Goal: Communication & Community: Answer question/provide support

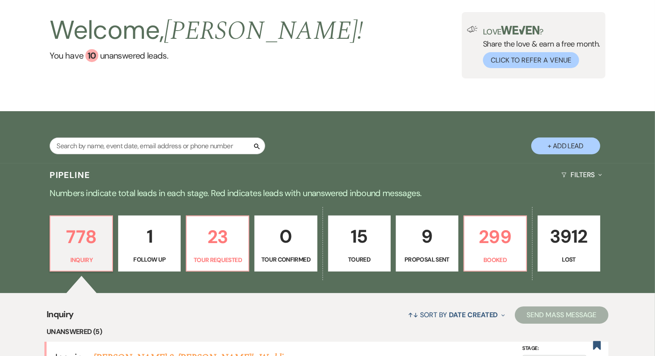
scroll to position [16, 0]
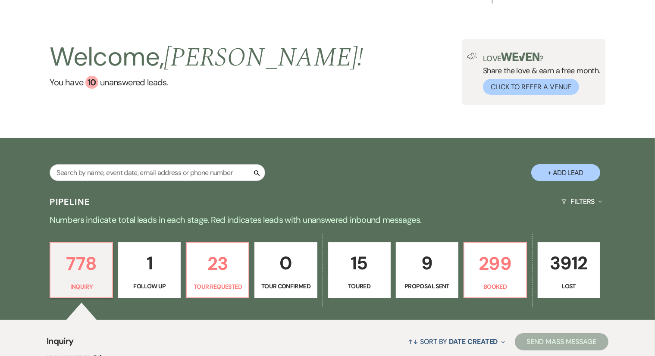
click at [476, 180] on div "Search + Add Lead" at bounding box center [327, 165] width 621 height 46
click at [496, 253] on p "299" at bounding box center [495, 263] width 51 height 29
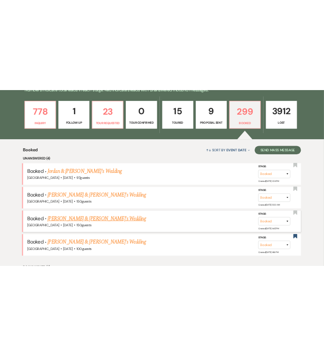
scroll to position [236, 0]
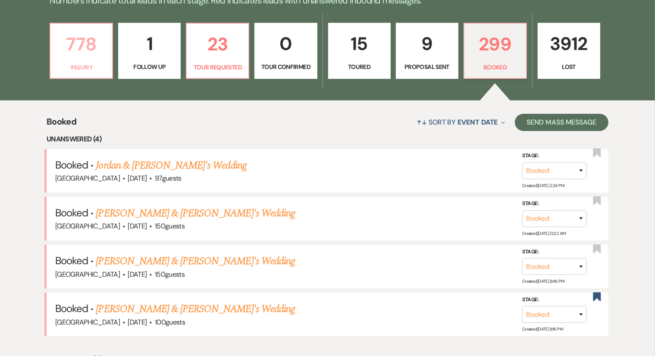
click at [88, 54] on p "778" at bounding box center [81, 44] width 51 height 29
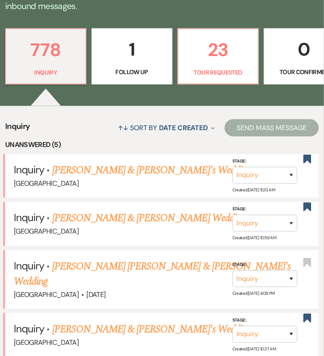
click at [78, 27] on div "778 Inquiry 1 Follow Up 23 Tour Requested 0 Tour Confirmed 15 Toured 9 Proposal…" at bounding box center [162, 62] width 324 height 88
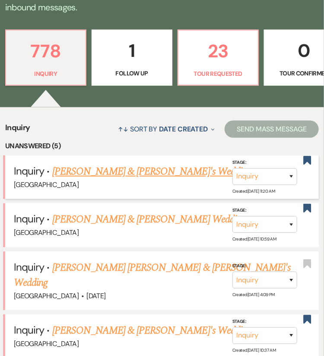
click at [129, 173] on link "[PERSON_NAME] & [PERSON_NAME]'s Wedding" at bounding box center [151, 172] width 199 height 16
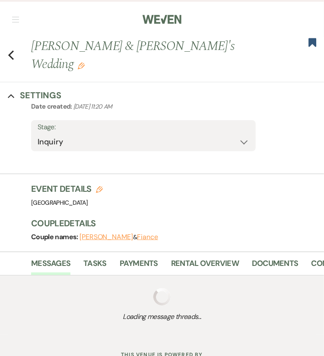
select select "6"
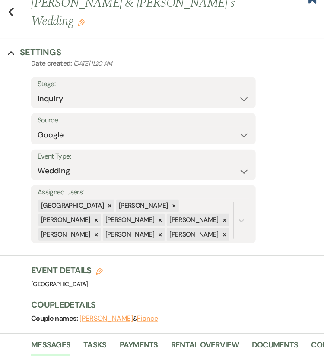
scroll to position [28, 0]
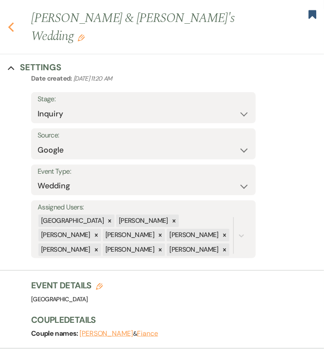
click at [12, 22] on use "button" at bounding box center [11, 26] width 6 height 9
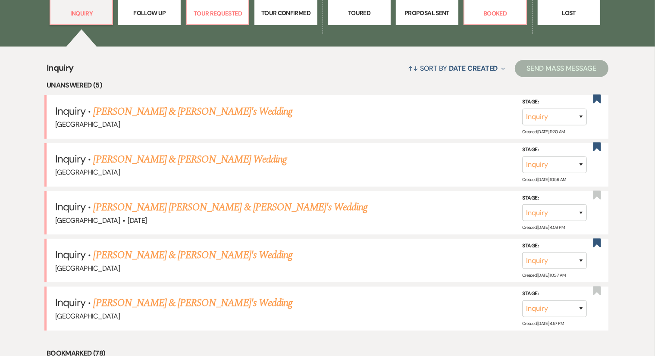
scroll to position [271, 0]
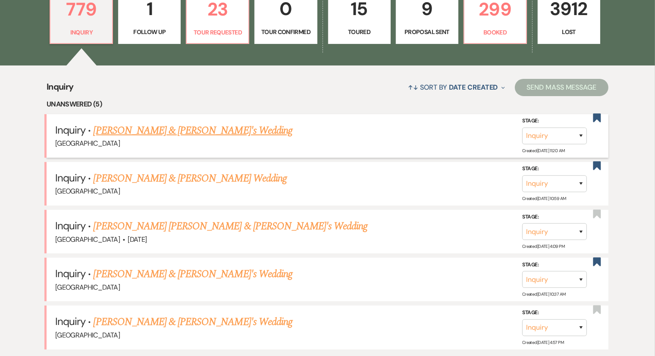
click at [186, 131] on link "[PERSON_NAME] & [PERSON_NAME]'s Wedding" at bounding box center [193, 131] width 199 height 16
select select "6"
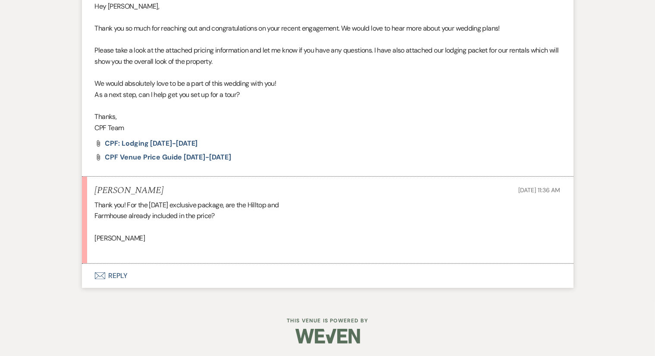
scroll to position [367, 0]
click at [174, 142] on span "CPF: Lodging 2025-2026" at bounding box center [151, 143] width 93 height 9
click at [135, 155] on span "CPF Venue Price Guide 2026-2027" at bounding box center [168, 157] width 126 height 9
click at [129, 270] on button "Envelope Reply" at bounding box center [328, 276] width 492 height 24
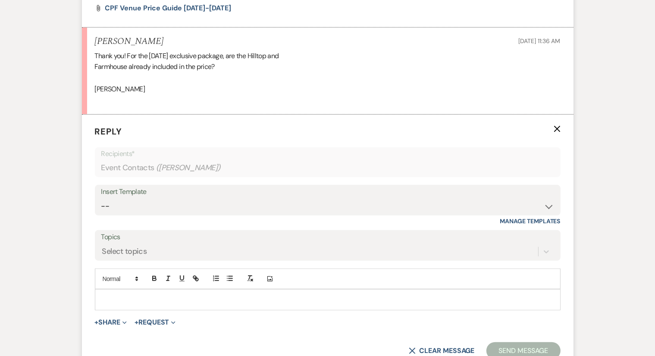
scroll to position [528, 0]
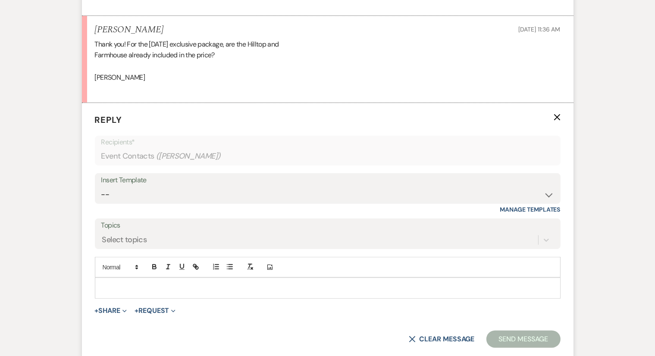
click at [157, 283] on p at bounding box center [328, 287] width 452 height 9
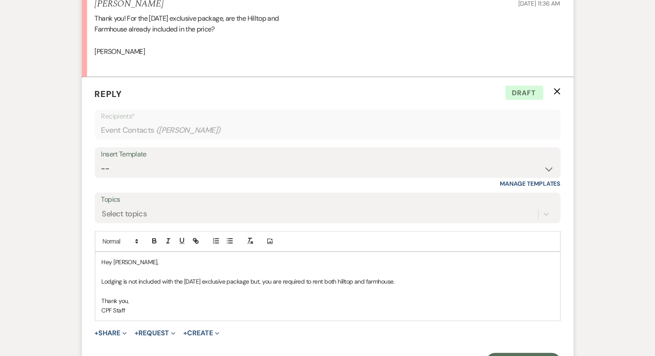
scroll to position [556, 0]
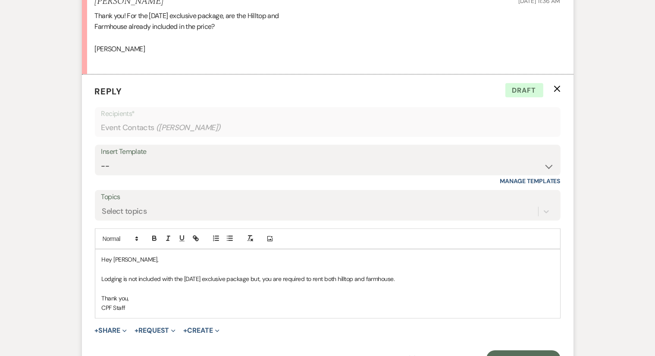
click at [100, 260] on div "Hey Molly, Lodging is not included with the Saturday exclusive package but, you…" at bounding box center [327, 284] width 465 height 68
drag, startPoint x: 94, startPoint y: 16, endPoint x: 138, endPoint y: 45, distance: 53.1
click at [138, 45] on li "Molly Boyle Sep 24, 2025, 11:36 AM Thank you! For the Saturday exclusive packag…" at bounding box center [328, 30] width 492 height 87
copy div "Thank you! For the Saturday exclusive package, are the Hilltop and Farmhouse al…"
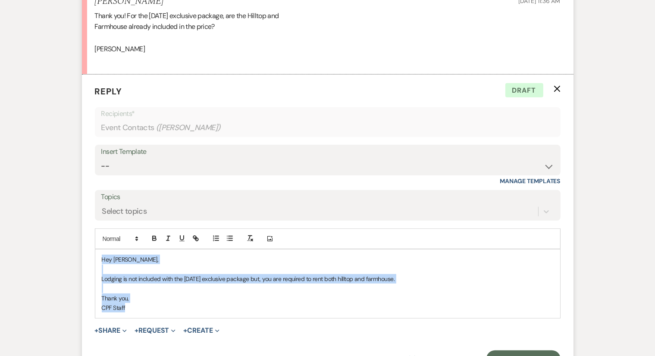
drag, startPoint x: 100, startPoint y: 261, endPoint x: 132, endPoint y: 307, distance: 56.4
click at [132, 307] on div "Hey Molly, Lodging is not included with the Saturday exclusive package but, you…" at bounding box center [327, 284] width 465 height 68
copy div "Hey Molly, Lodging is not included with the Saturday exclusive package but, you…"
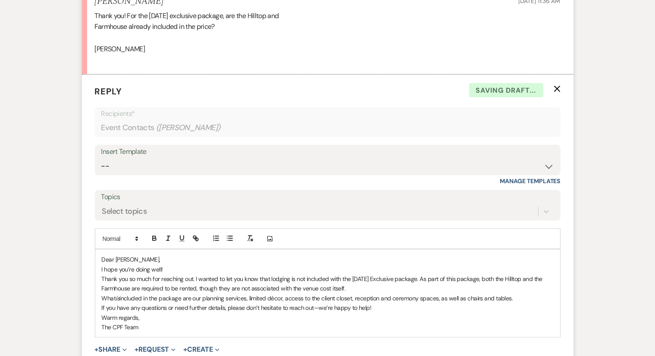
click at [100, 322] on div "Dear Molly, I hope you’re doing well! Thank you so much for reaching out. I wan…" at bounding box center [327, 294] width 465 height 88
click at [114, 335] on p "The CPF Team" at bounding box center [328, 336] width 452 height 9
click at [186, 271] on p "I hope you’re doing well!" at bounding box center [328, 269] width 452 height 9
click at [182, 256] on p "Dear Molly," at bounding box center [328, 259] width 452 height 9
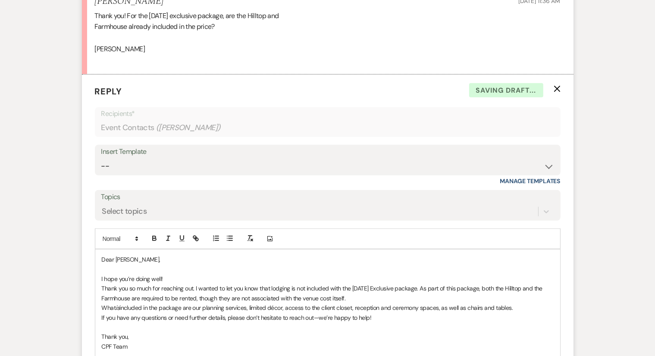
click at [105, 259] on p "Dear Molly," at bounding box center [328, 259] width 452 height 9
click at [177, 270] on p at bounding box center [328, 269] width 452 height 9
click at [177, 274] on p "I hope you’re doing well!" at bounding box center [328, 278] width 452 height 9
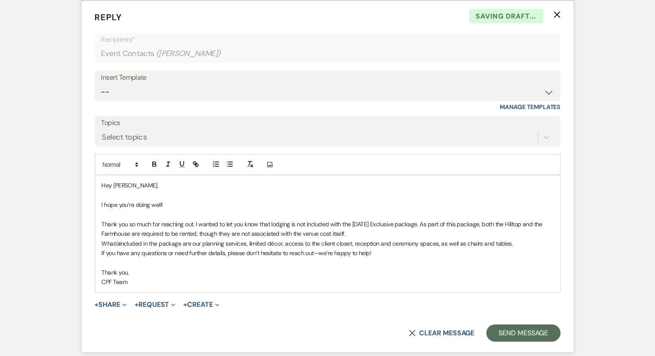
scroll to position [631, 0]
click at [413, 231] on p "Thank you so much for reaching out. I wanted to let you know that lodging is no…" at bounding box center [328, 228] width 452 height 19
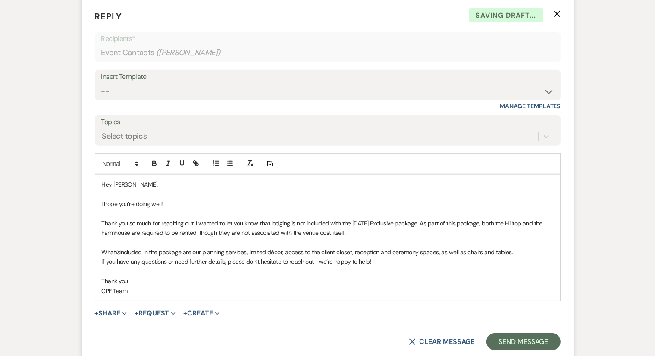
click at [319, 262] on p "If you have any questions or need further details, please don’t hesitate to rea…" at bounding box center [328, 261] width 452 height 9
click at [226, 260] on p "If you have any questions or need further details, please don’t hesitate to rea…" at bounding box center [328, 261] width 452 height 9
click at [313, 260] on p "If you have any questions or need further details please don’t hesitate to reac…" at bounding box center [328, 261] width 452 height 9
drag, startPoint x: 320, startPoint y: 290, endPoint x: 254, endPoint y: 265, distance: 70.6
click at [254, 265] on p "If you have any questions or need further details please don’t hesitate to reac…" at bounding box center [328, 261] width 452 height 9
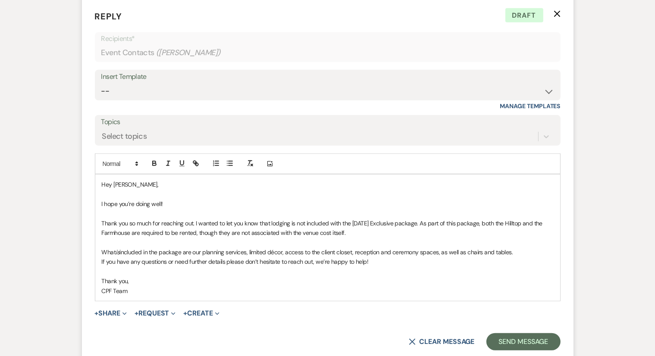
click at [251, 279] on p "Thank you," at bounding box center [328, 280] width 452 height 9
click at [100, 280] on div "Hey Molly, I hope you’re doing well! Thank you so much for reaching out. I want…" at bounding box center [327, 238] width 465 height 126
click at [476, 136] on div "Select topics" at bounding box center [319, 136] width 437 height 15
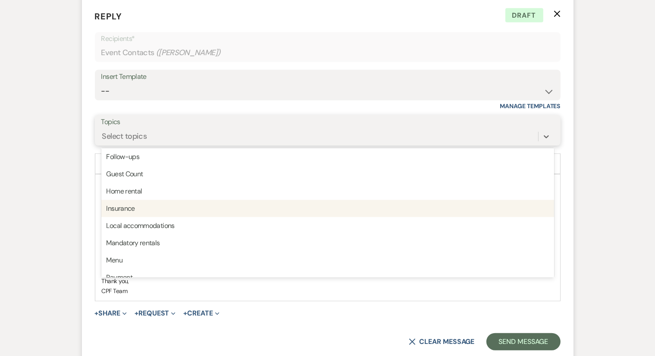
scroll to position [105, 0]
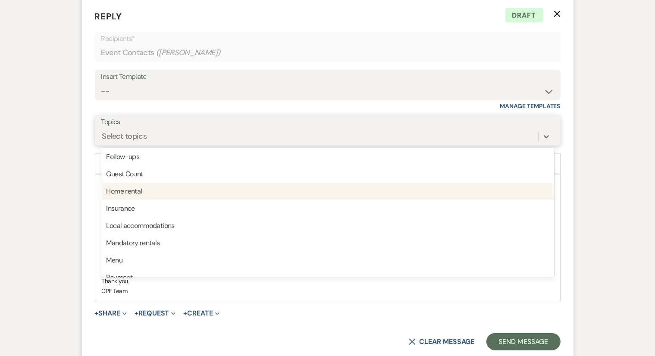
click at [459, 195] on div "Home rental" at bounding box center [327, 191] width 453 height 17
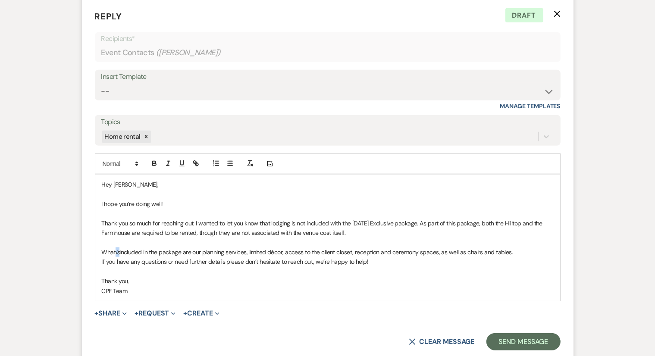
drag, startPoint x: 121, startPoint y: 251, endPoint x: 117, endPoint y: 252, distance: 4.5
click at [117, 252] on p "What is included in the package are our planning services, limited décor, acces…" at bounding box center [328, 252] width 452 height 9
click at [166, 160] on icon "button" at bounding box center [168, 164] width 8 height 8
click at [163, 250] on p "What is included in the package are our planning services, limited décor, acces…" at bounding box center [328, 252] width 452 height 9
drag, startPoint x: 353, startPoint y: 251, endPoint x: 346, endPoint y: 251, distance: 6.5
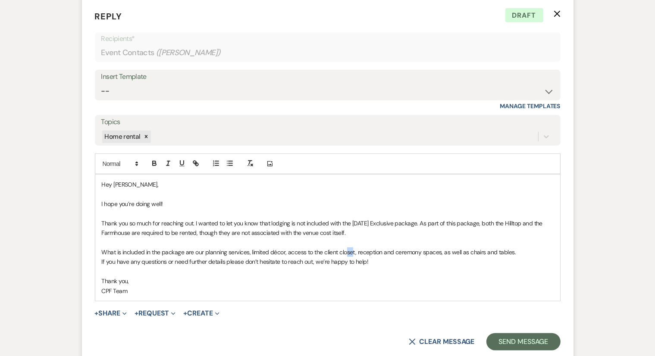
click at [346, 251] on p "What is included in the package are our planning services, limited décor, acces…" at bounding box center [328, 252] width 452 height 9
click at [364, 265] on p "If you have any questions or need further details please don’t hesitate to reac…" at bounding box center [328, 261] width 452 height 9
drag, startPoint x: 357, startPoint y: 249, endPoint x: 349, endPoint y: 249, distance: 8.6
click at [349, 249] on p "What is included in the package are our planning services, limited décor, acces…" at bounding box center [328, 252] width 452 height 9
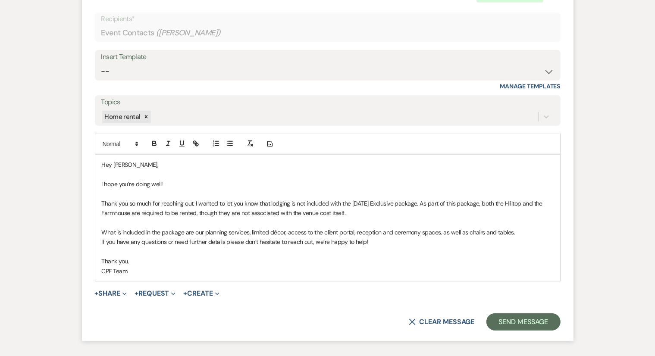
scroll to position [652, 0]
click at [523, 318] on button "Send Message" at bounding box center [524, 321] width 74 height 17
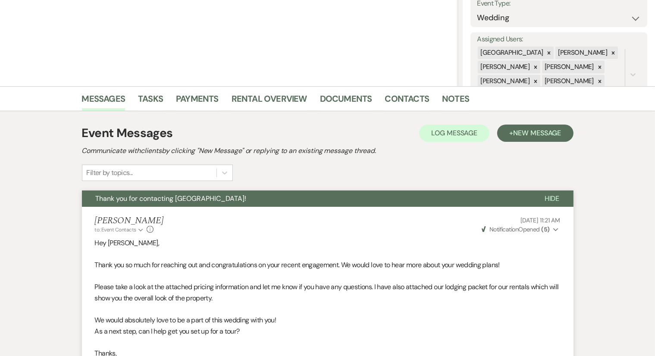
scroll to position [0, 0]
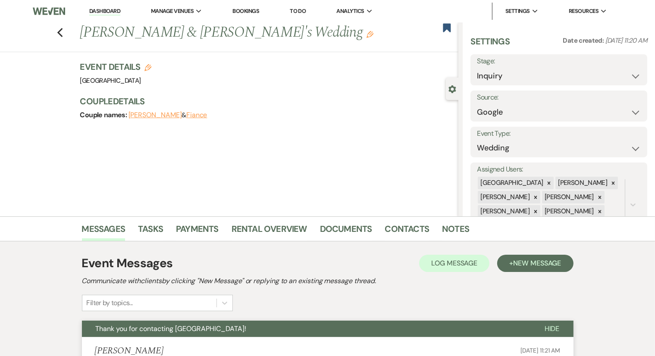
click at [60, 30] on div "Previous Molly Boyle & Fiance's Wedding Edit Bookmark" at bounding box center [227, 37] width 463 height 30
click at [63, 33] on icon "Previous" at bounding box center [60, 33] width 6 height 10
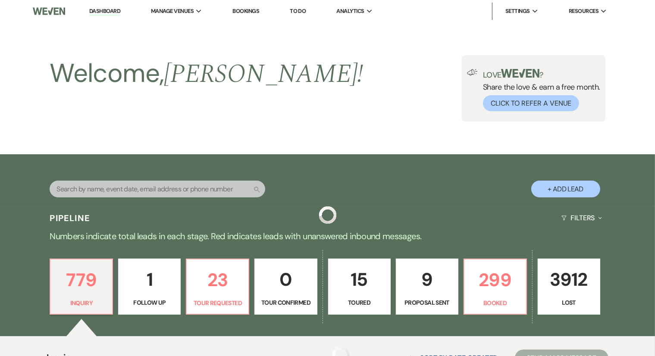
scroll to position [271, 0]
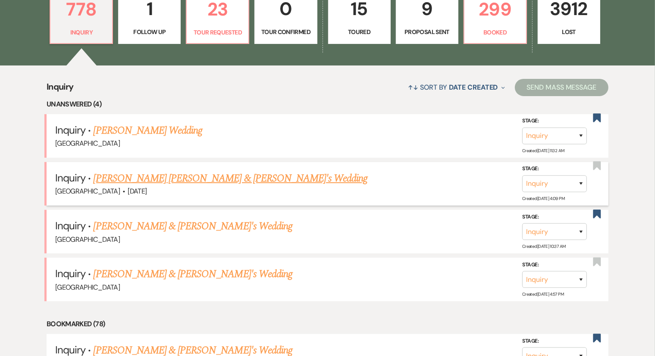
click at [206, 175] on link "Kennedy Hettlinger & Fiance's Wedding" at bounding box center [231, 179] width 274 height 16
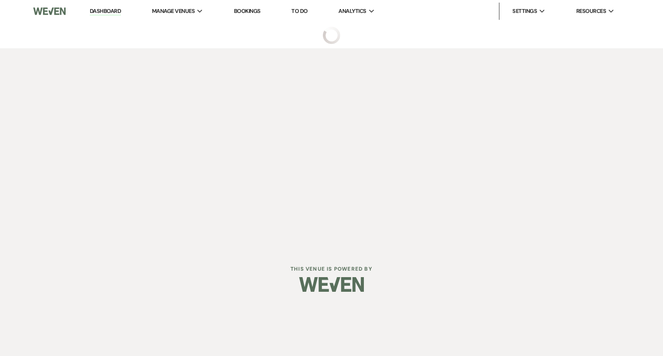
select select "1"
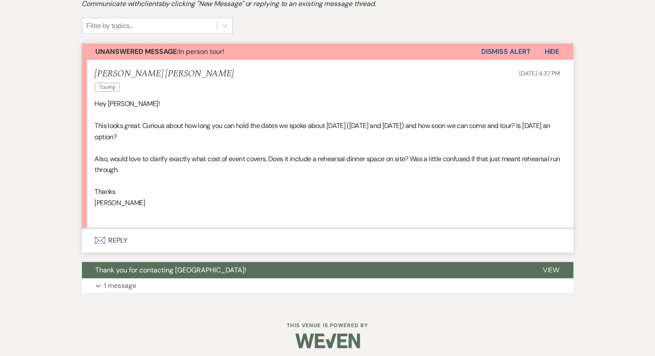
scroll to position [282, 0]
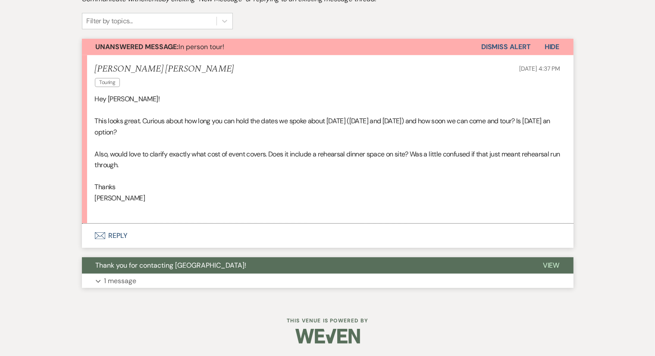
click at [127, 282] on p "1 message" at bounding box center [120, 281] width 32 height 11
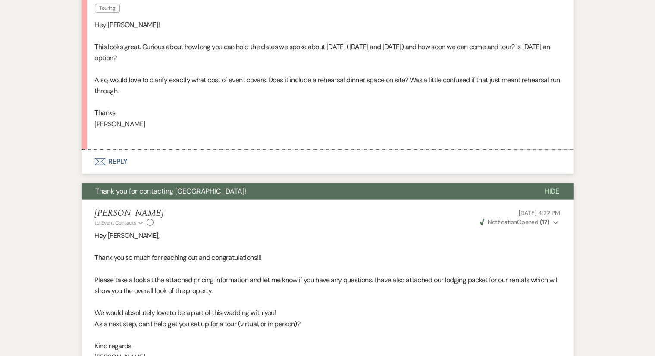
scroll to position [356, 0]
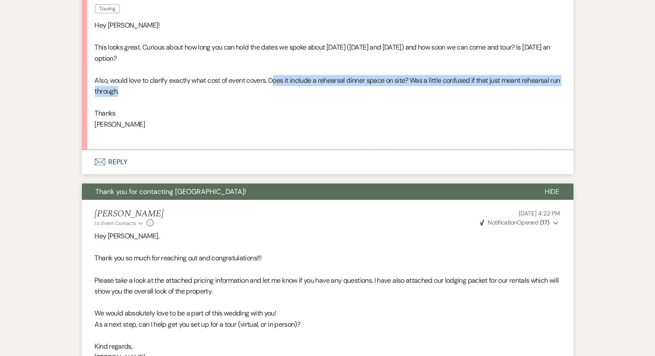
drag, startPoint x: 273, startPoint y: 81, endPoint x: 398, endPoint y: 85, distance: 124.3
click at [398, 85] on p "Also, would love to clarify exactly what cost of event covers. Does it include …" at bounding box center [328, 86] width 466 height 22
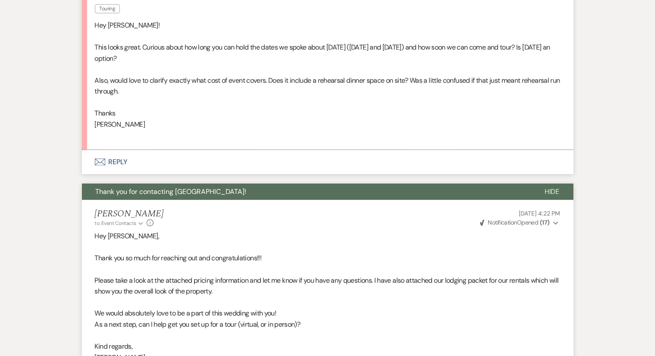
click at [407, 84] on p "Also, would love to clarify exactly what cost of event covers. Does it include …" at bounding box center [328, 86] width 466 height 22
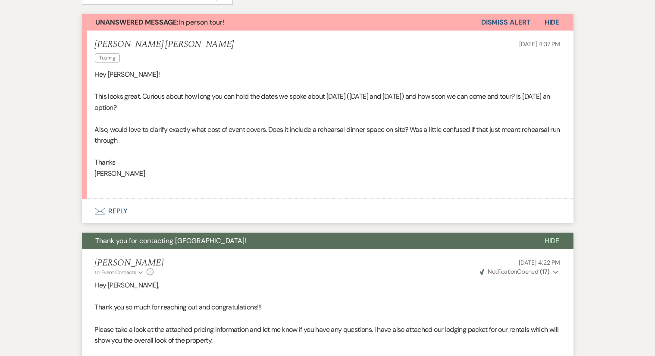
scroll to position [306, 0]
click at [113, 205] on button "Envelope Reply" at bounding box center [328, 212] width 492 height 24
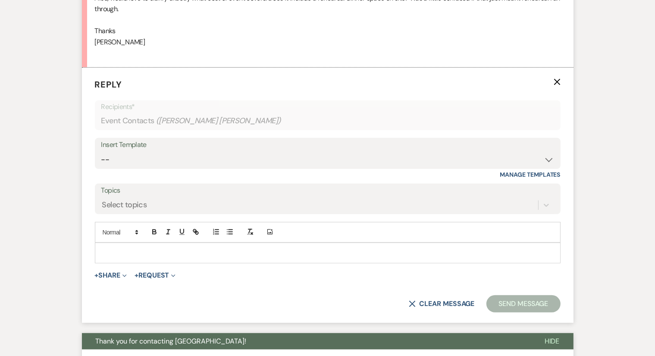
scroll to position [421, 0]
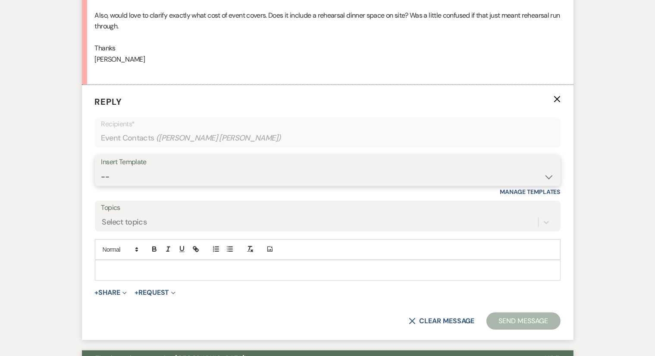
click at [123, 180] on select "-- Weven Planning Portal Introduction (Booked Events) Congratulations on choosi…" at bounding box center [327, 177] width 453 height 17
click at [41, 165] on div "Messages Tasks Payments Rental Overview Documents Contacts Notes Event Messages…" at bounding box center [327, 204] width 655 height 816
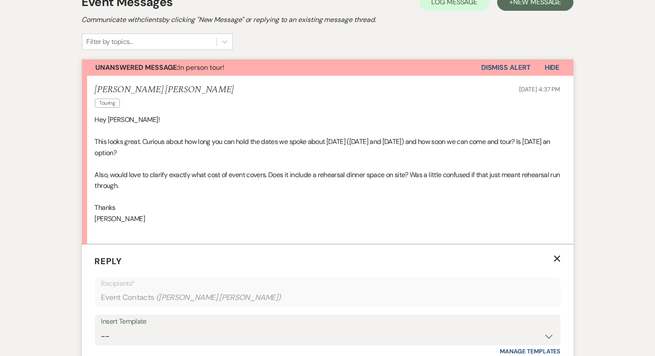
scroll to position [261, 0]
drag, startPoint x: 94, startPoint y: 88, endPoint x: 167, endPoint y: 85, distance: 73.8
click at [167, 85] on li "Kennedy Hettlinger Touring Sep 23, 2025, 4:37 PM Hey Michelle! This looks great…" at bounding box center [328, 160] width 492 height 169
click at [167, 85] on div "Kennedy Hettlinger Touring Sep 23, 2025, 4:37 PM" at bounding box center [328, 98] width 466 height 26
drag, startPoint x: 352, startPoint y: 138, endPoint x: 420, endPoint y: 137, distance: 67.3
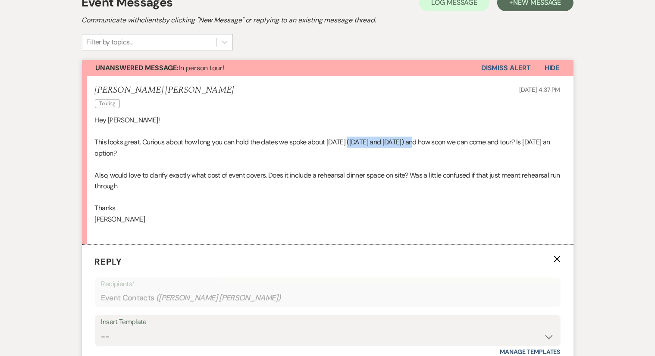
click at [420, 137] on p "This looks great. Curious about how long you can hold the dates we spoke about …" at bounding box center [328, 148] width 466 height 22
click at [420, 140] on p "This looks great. Curious about how long you can hold the dates we spoke about …" at bounding box center [328, 148] width 466 height 22
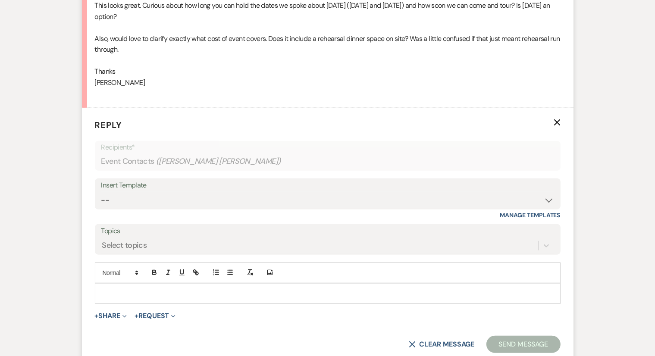
scroll to position [397, 0]
click at [264, 296] on p at bounding box center [328, 293] width 452 height 9
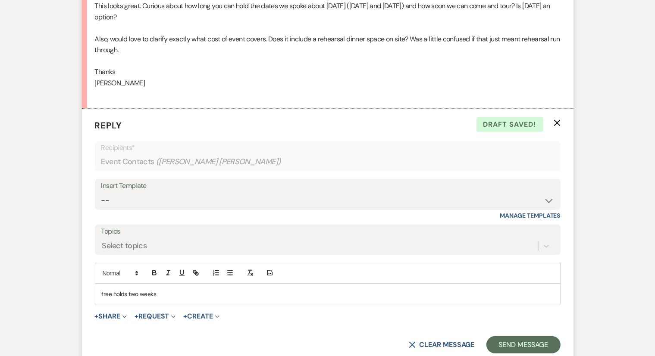
click at [102, 292] on p "free holds two weeks" at bounding box center [328, 293] width 452 height 9
click at [207, 291] on p "so great connecting with you. free holds two weeks" at bounding box center [328, 293] width 452 height 9
click at [274, 297] on p "so great connecting with you. free holds are only two weeks" at bounding box center [328, 293] width 452 height 9
click at [292, 292] on p "so great connecting with you. free holds are only two weeks. 4pm septemeber 26t…" at bounding box center [328, 293] width 452 height 9
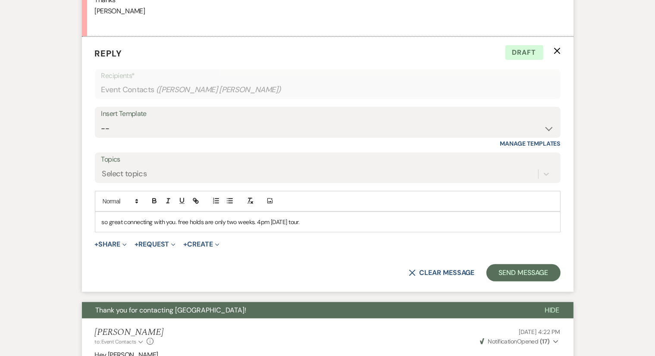
scroll to position [481, 0]
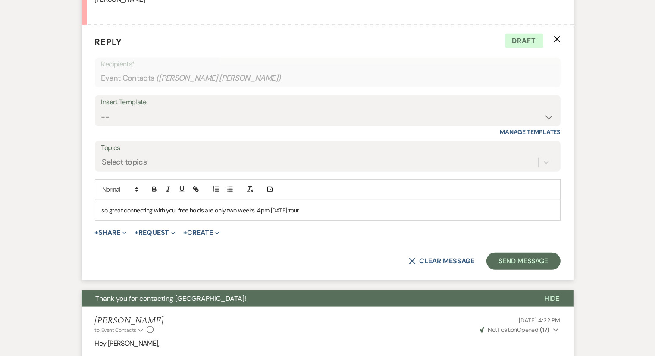
click at [370, 206] on p "so great connecting with you. free holds are only two weeks. 4pm September 26th…" at bounding box center [328, 210] width 452 height 9
click at [178, 207] on p "so great connecting with you. free holds are only two weeks. 4pm September 26th…" at bounding box center [328, 210] width 452 height 9
click at [303, 210] on p "so great connecting with you. i want to reitterate free holds are only two week…" at bounding box center [328, 210] width 452 height 9
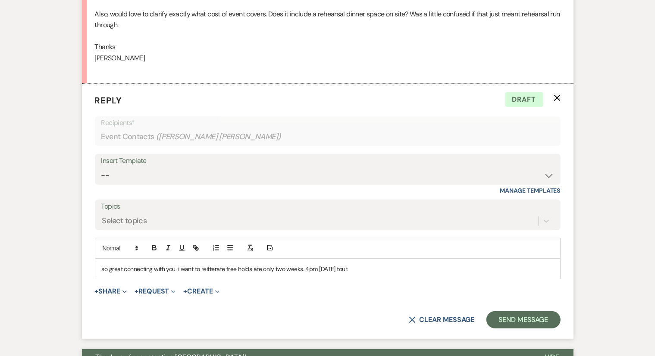
scroll to position [443, 0]
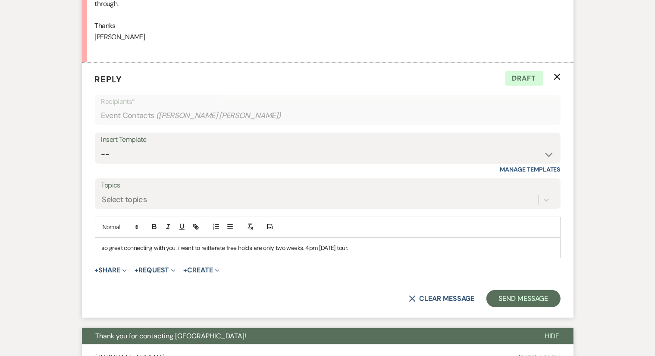
click at [305, 248] on p "so great connecting with you. i want to reitterate free holds are only two week…" at bounding box center [328, 247] width 452 height 9
click at [209, 245] on p "so great connecting with you. i want to reitterate free holds are only two week…" at bounding box center [328, 247] width 452 height 9
click at [308, 245] on p "so great connecting with you. i want to reiterate free holds are only two weeks…" at bounding box center [328, 247] width 452 height 9
click at [352, 244] on p "so great connecting with you. i want to reiterate free holds are only two weeks…" at bounding box center [328, 247] width 452 height 9
click at [402, 247] on p "so great connecting with you. i want to reiterate free holds are only two weeks…" at bounding box center [328, 247] width 452 height 9
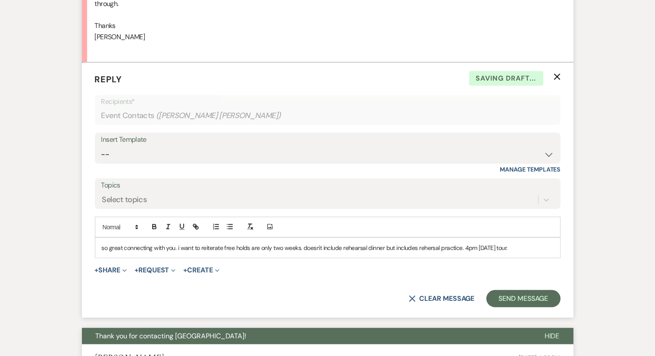
click at [429, 248] on p "so great connecting with you. i want to reiterate free holds are only two weeks…" at bounding box center [328, 247] width 452 height 9
click at [99, 247] on div "so great connecting with you. i want to reiterate free holds are only two weeks…" at bounding box center [327, 248] width 465 height 20
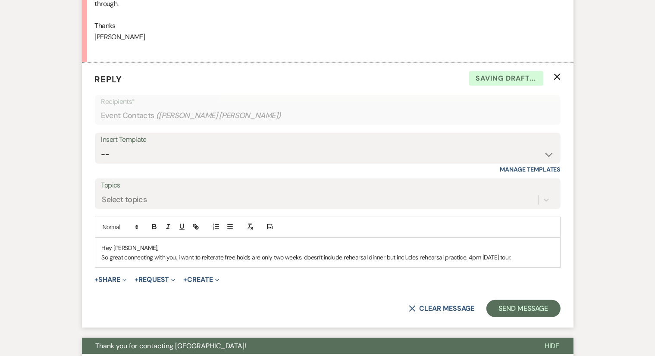
click at [178, 254] on p "So great connecting with you. i want to reiterate free holds are only two weeks…" at bounding box center [328, 257] width 452 height 9
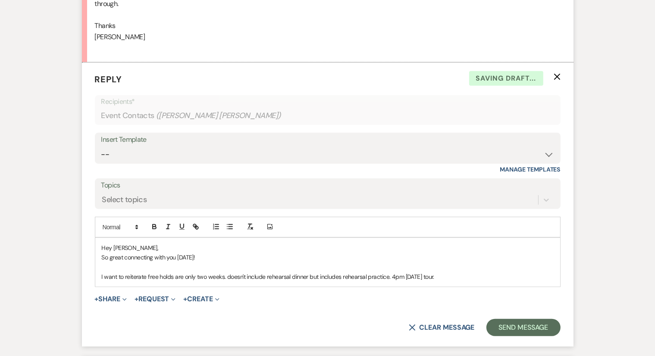
click at [101, 258] on div "Hey Kennedy, So great connecting with you today! I want to reiterate free holds…" at bounding box center [327, 262] width 465 height 49
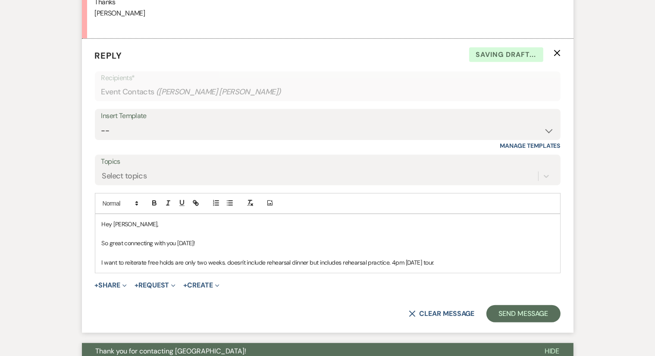
scroll to position [468, 0]
click at [146, 261] on p "I want to reiterate free holds are only two weeks. doesn't include rehearsal di…" at bounding box center [328, 262] width 452 height 9
click at [205, 261] on p "I want to reiterate our free holds are only two weeks. doesn't include rehearsa…" at bounding box center [328, 262] width 452 height 9
click at [263, 261] on p "I want to reiterate our free holds are only good for two weeks. doesn't include…" at bounding box center [328, 262] width 452 height 9
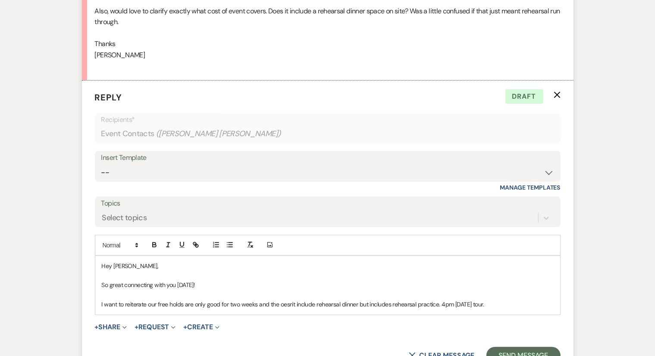
scroll to position [425, 0]
click at [261, 302] on p "I want to reiterate our free holds are only good for two weeks. The event cost …" at bounding box center [328, 304] width 452 height 9
click at [425, 303] on p "I want to reiterate our free holds are only good for two weeks. Also, the event…" at bounding box center [328, 304] width 452 height 9
click at [448, 303] on p "I want to reiterate our free holds are only good for two weeks. Also, the event…" at bounding box center [328, 304] width 452 height 9
click at [484, 304] on p "I want to reiterate our free holds are only good for two weeks. Also, the event…" at bounding box center [328, 304] width 452 height 9
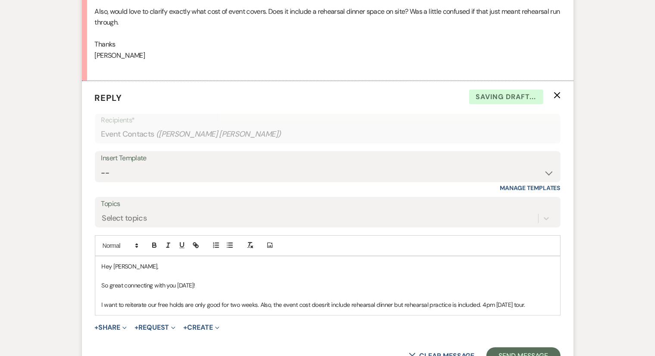
click at [480, 301] on p "I want to reiterate our free holds are only good for two weeks. Also, the event…" at bounding box center [328, 304] width 452 height 9
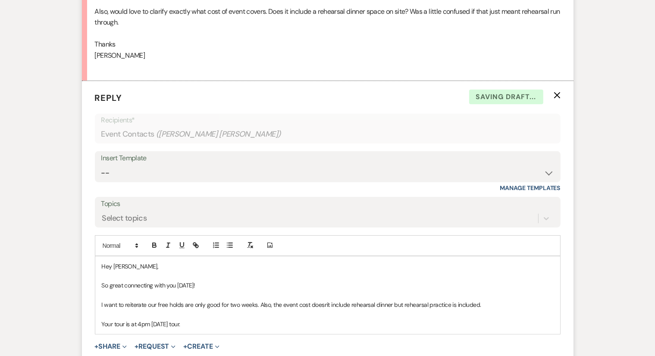
click at [152, 323] on p "Your tour is at 4pm September 26th tour." at bounding box center [328, 324] width 452 height 9
click at [231, 324] on p "Your tour is at 4pm on September 26th tour." at bounding box center [328, 324] width 452 height 9
click at [487, 305] on p "I want to reiterate our free holds are only good for two weeks. Also, the event…" at bounding box center [328, 304] width 452 height 9
click at [274, 304] on p "I want to reiterate our free holds are only good for two weeks. Also, the event…" at bounding box center [328, 304] width 452 height 9
click at [492, 302] on p "I want to reiterate our free holds are only good for two weeks and the event co…" at bounding box center [328, 304] width 452 height 9
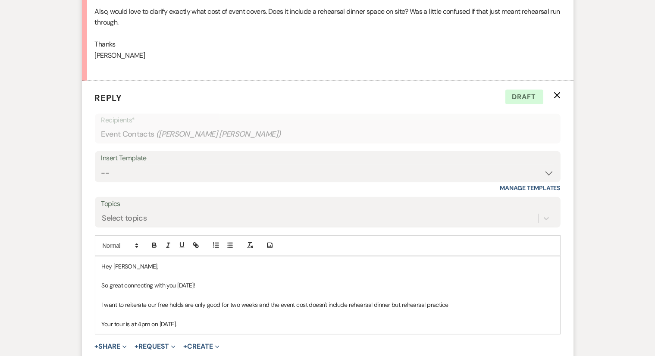
click at [400, 302] on p "I want to reiterate our free holds are only good for two weeks and the event co…" at bounding box center [328, 304] width 452 height 9
click at [459, 305] on p "I want to reiterate our free holds are only good for two weeks and the event co…" at bounding box center [328, 304] width 452 height 9
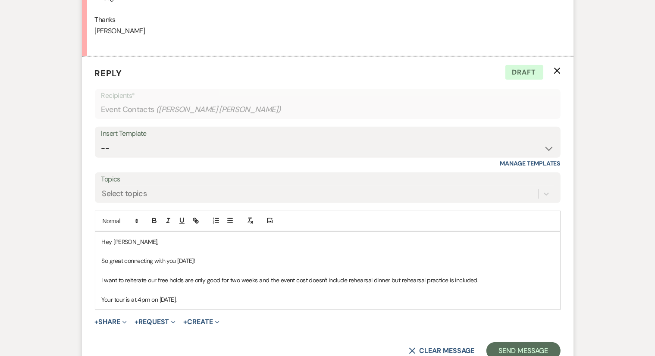
scroll to position [450, 0]
drag, startPoint x: 101, startPoint y: 239, endPoint x: 214, endPoint y: 301, distance: 128.6
click at [214, 301] on div "Hey Kennedy, So great connecting with you today! I want to reiterate our free h…" at bounding box center [327, 271] width 465 height 78
copy div "Hey Kennedy, So great connecting with you today! I want to reiterate our free h…"
drag, startPoint x: 214, startPoint y: 301, endPoint x: 204, endPoint y: 295, distance: 11.6
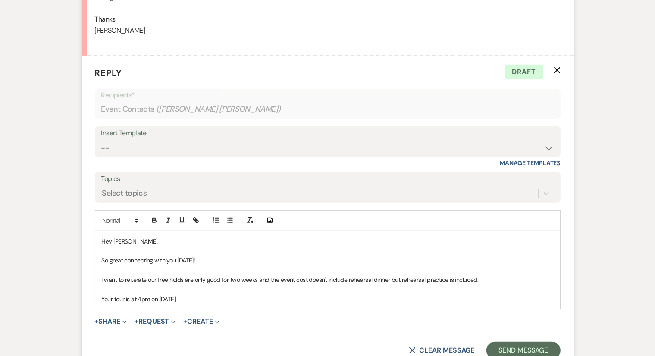
click at [204, 295] on p "Your tour is at 4pm on September 26th." at bounding box center [328, 299] width 452 height 9
click at [206, 299] on p "Your tour is at 4pm on September 26th." at bounding box center [328, 299] width 452 height 9
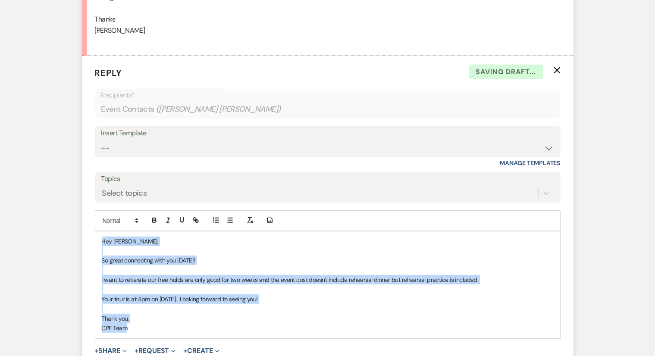
drag, startPoint x: 102, startPoint y: 241, endPoint x: 167, endPoint y: 325, distance: 106.6
click at [167, 325] on div "Hey Kennedy, So great connecting with you today! I want to reiterate our free h…" at bounding box center [327, 285] width 465 height 107
copy div "Hey Kennedy, So great connecting with you today! I want to reiterate our free h…"
click at [148, 308] on p at bounding box center [328, 308] width 452 height 9
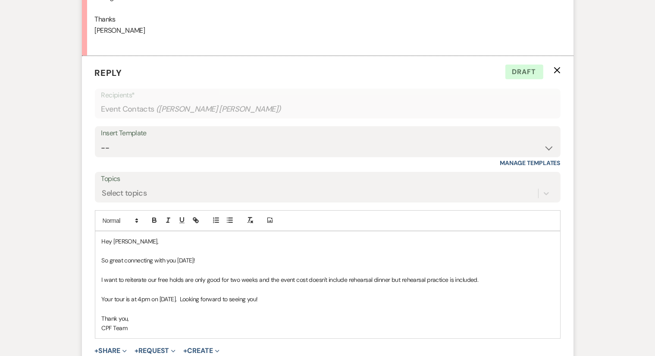
click at [101, 276] on div "Hey Kennedy, So great connecting with you today! I want to reiterate our free h…" at bounding box center [327, 285] width 465 height 107
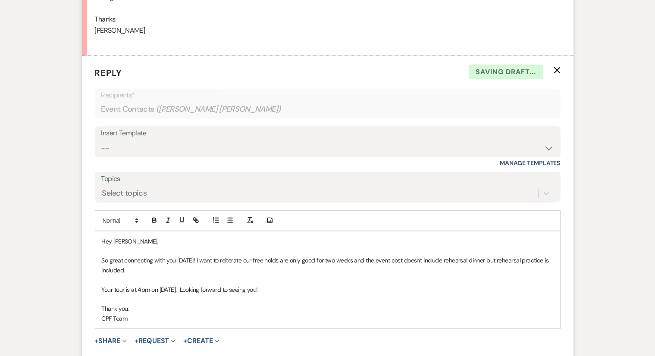
click at [99, 291] on div "Hey Kennedy, So great connecting with you today! I want to reiterate our free h…" at bounding box center [327, 280] width 465 height 97
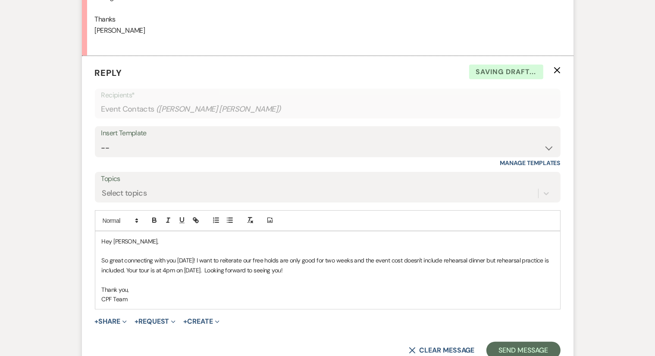
click at [99, 290] on div "Hey Kennedy, So great connecting with you today! I want to reiterate our free h…" at bounding box center [327, 271] width 465 height 78
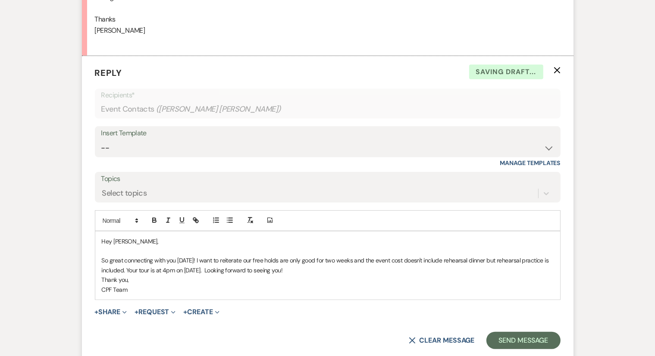
click at [135, 297] on div "Hey Kennedy, So great connecting with you today! I want to reiterate our free h…" at bounding box center [327, 266] width 465 height 68
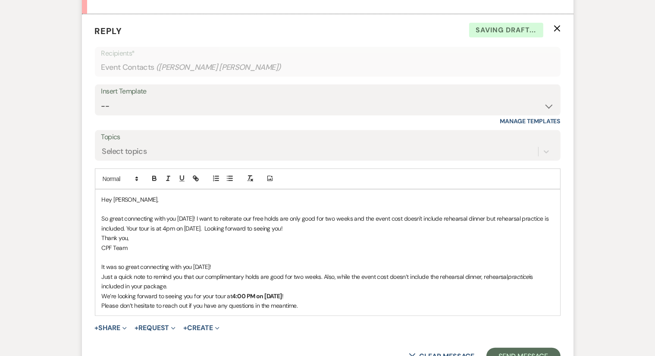
scroll to position [493, 0]
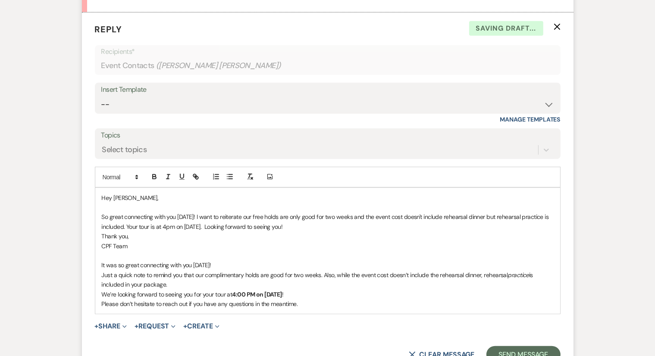
click at [146, 207] on p at bounding box center [328, 207] width 452 height 9
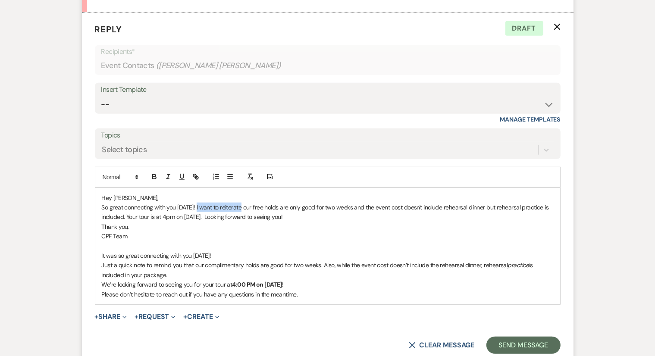
drag, startPoint x: 241, startPoint y: 206, endPoint x: 197, endPoint y: 202, distance: 44.2
click at [197, 203] on p "So great connecting with you today! I want to reiterate our free holds are only…" at bounding box center [328, 212] width 452 height 19
click at [193, 204] on p "So great connecting with you today! I want to reiterate our free holds are only…" at bounding box center [328, 212] width 452 height 19
drag, startPoint x: 196, startPoint y: 205, endPoint x: 243, endPoint y: 204, distance: 47.0
click at [243, 204] on p "So great connecting with you today! I want to reiterate our free holds are only…" at bounding box center [328, 212] width 452 height 19
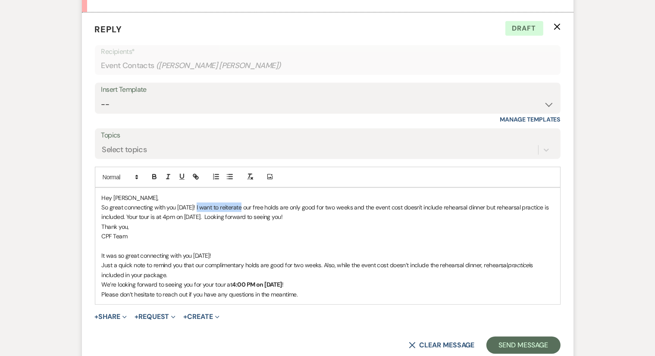
copy p "want to reiterate"
drag, startPoint x: 194, startPoint y: 264, endPoint x: 101, endPoint y: 263, distance: 92.8
click at [102, 263] on p "Just a quick note to remind you that our complimentary holds are good for two w…" at bounding box center [328, 270] width 452 height 19
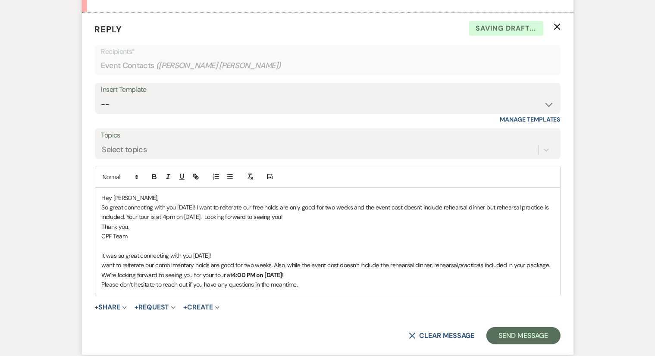
click at [105, 261] on p "want to reiterate our complimentary holds are good for two weeks. Also, while t…" at bounding box center [328, 265] width 452 height 9
click at [482, 264] on p "I want to reiterate our complimentary holds are good for two weeks. Also, while…" at bounding box center [328, 265] width 452 height 9
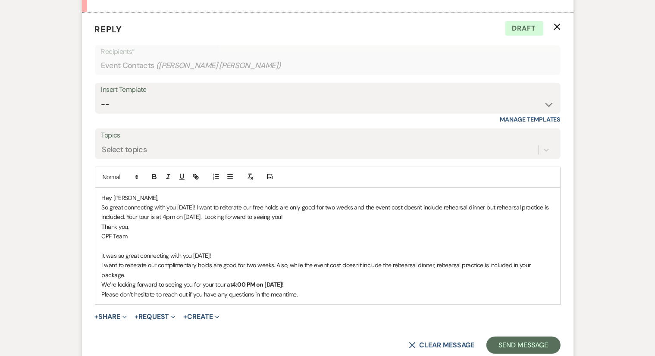
click at [257, 281] on strong "4:00 PM on September 26th" at bounding box center [257, 285] width 50 height 8
click at [318, 280] on p "We’re looking forward to seeing you for your tour at 4:00 PM on September 26th !" at bounding box center [328, 284] width 452 height 9
drag, startPoint x: 318, startPoint y: 271, endPoint x: 232, endPoint y: 271, distance: 85.4
click at [232, 280] on p "We’re looking forward to seeing you for your tour at 4:00 PM on September 26th !" at bounding box center [328, 284] width 452 height 9
drag, startPoint x: 232, startPoint y: 271, endPoint x: 245, endPoint y: 271, distance: 12.5
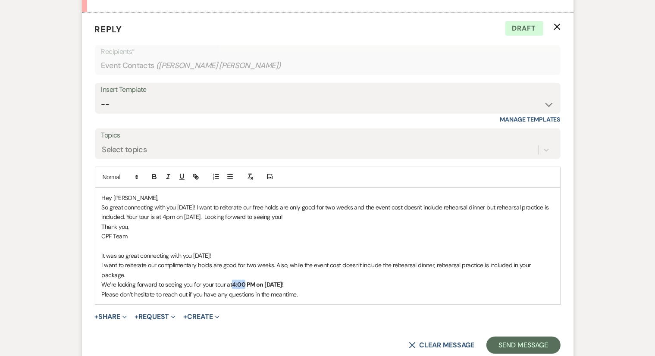
click at [245, 280] on p "We’re looking forward to seeing you for your tour at 4:00 PM on September 26th !" at bounding box center [328, 284] width 452 height 9
click at [245, 281] on strong "4:00 PM on September 26th" at bounding box center [257, 285] width 50 height 8
drag, startPoint x: 245, startPoint y: 271, endPoint x: 236, endPoint y: 275, distance: 9.7
click at [236, 281] on strong "4:00 PM on September 26th" at bounding box center [257, 285] width 50 height 8
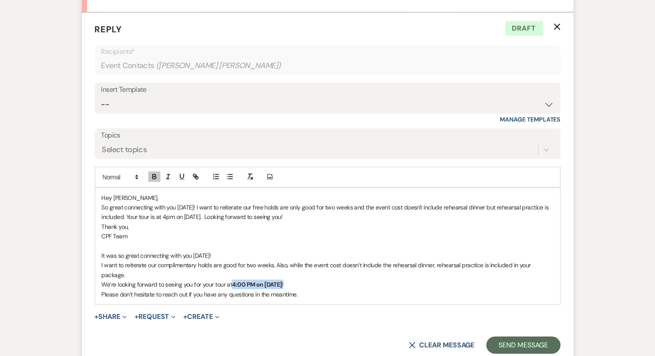
drag, startPoint x: 234, startPoint y: 275, endPoint x: 317, endPoint y: 276, distance: 83.3
click at [317, 280] on p "We’re looking forward to seeing you for your tour at 4:00 PM on September 26th !" at bounding box center [328, 284] width 452 height 9
click at [154, 177] on icon "button" at bounding box center [155, 177] width 8 height 8
click at [332, 290] on p "Please don’t hesitate to reach out if you have any questions in the meantime." at bounding box center [328, 294] width 452 height 9
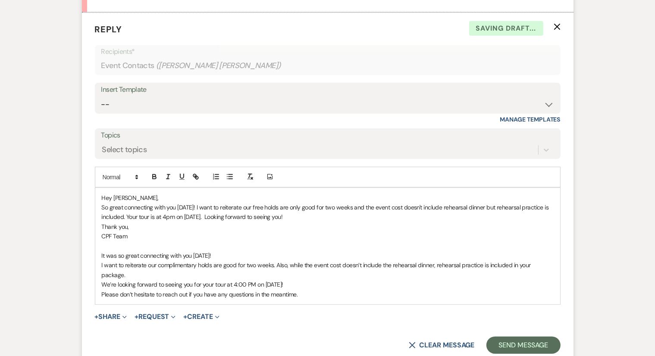
click at [319, 290] on p "Please don’t hesitate to reach out if you have any questions in the meantime." at bounding box center [328, 294] width 452 height 9
click at [319, 280] on p "We’re looking forward to seeing you for your tour at 4:00 PM on September 26th!" at bounding box center [328, 284] width 452 height 9
click at [349, 247] on p at bounding box center [328, 246] width 452 height 9
click at [230, 255] on p "It was so great connecting with you today!" at bounding box center [328, 255] width 452 height 9
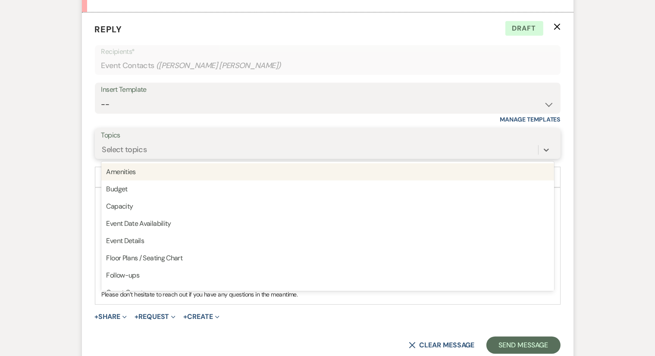
click at [235, 147] on div "Select topics" at bounding box center [319, 149] width 437 height 15
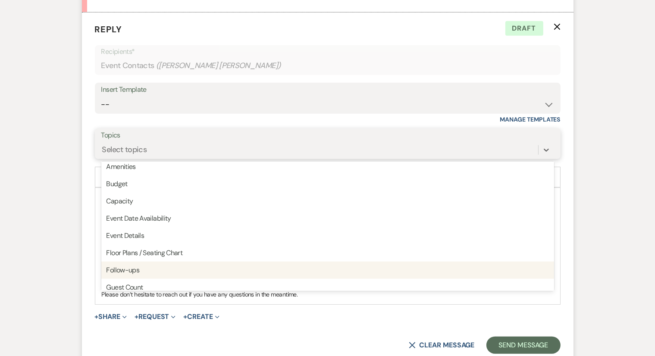
scroll to position [0, 0]
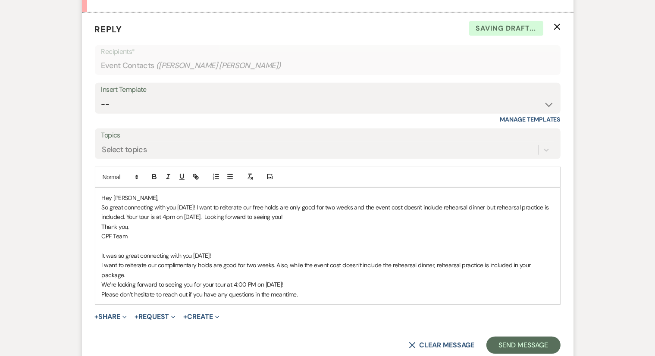
click at [90, 153] on form "Reply X Saving draft... Recipients* Event Contacts ( Kennedy Hettlinger ) Inser…" at bounding box center [328, 189] width 492 height 352
click at [100, 254] on div "Hey Kennedy, So great connecting with you today! I want to reiterate our free h…" at bounding box center [327, 246] width 465 height 116
click at [105, 245] on p at bounding box center [328, 246] width 452 height 9
drag, startPoint x: 99, startPoint y: 226, endPoint x: 133, endPoint y: 239, distance: 36.3
click at [133, 239] on div "Hey Kennedy, So great connecting with you today! I want to reiterate our free h…" at bounding box center [327, 246] width 465 height 116
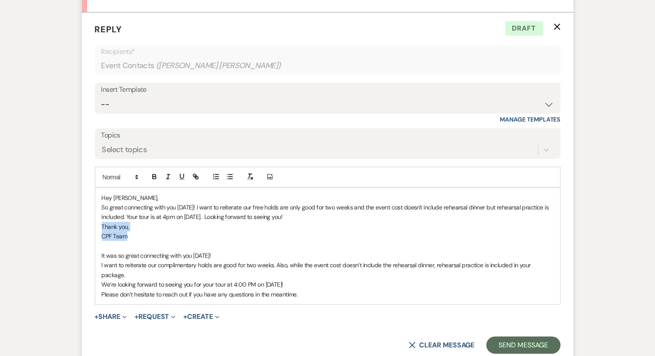
copy div "Thank you, CPF Team"
click at [312, 290] on p "Please don’t hesitate to reach out if you have any questions in the meantime." at bounding box center [328, 294] width 452 height 9
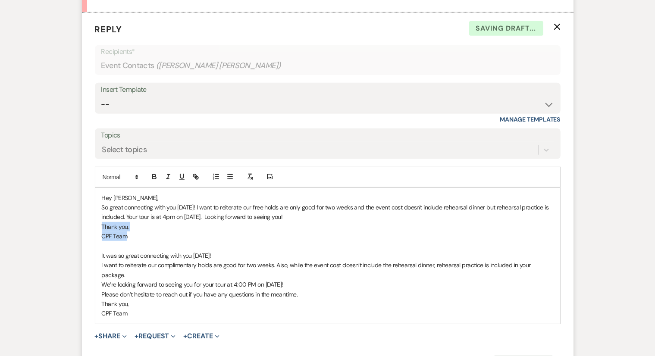
drag, startPoint x: 134, startPoint y: 236, endPoint x: 98, endPoint y: 223, distance: 37.8
click at [98, 223] on div "Hey Kennedy, So great connecting with you today! I want to reiterate our free h…" at bounding box center [327, 256] width 465 height 136
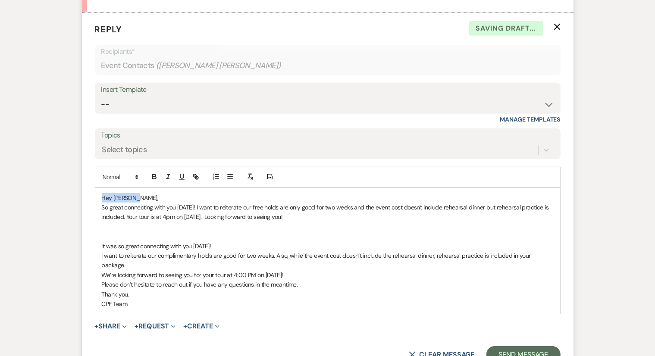
drag, startPoint x: 145, startPoint y: 198, endPoint x: 98, endPoint y: 195, distance: 46.7
click at [98, 195] on div "Hey Kennedy, So great connecting with you today! I want to reiterate our free h…" at bounding box center [327, 251] width 465 height 126
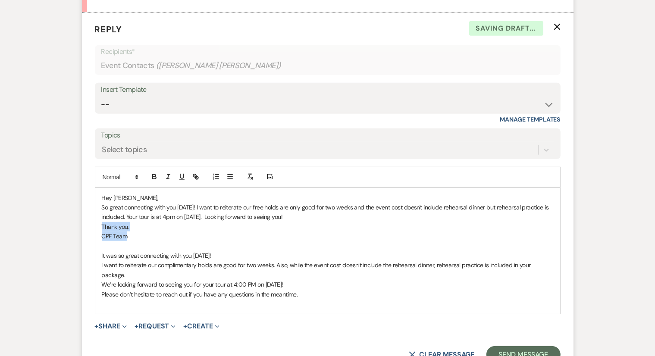
drag, startPoint x: 134, startPoint y: 239, endPoint x: 94, endPoint y: 225, distance: 42.8
click at [94, 225] on form "Reply X Saving draft... Recipients* Event Contacts ( Kennedy Hettlinger ) Inser…" at bounding box center [328, 193] width 492 height 361
copy div "Thank you, CPF Team"
click at [122, 299] on p at bounding box center [328, 303] width 452 height 9
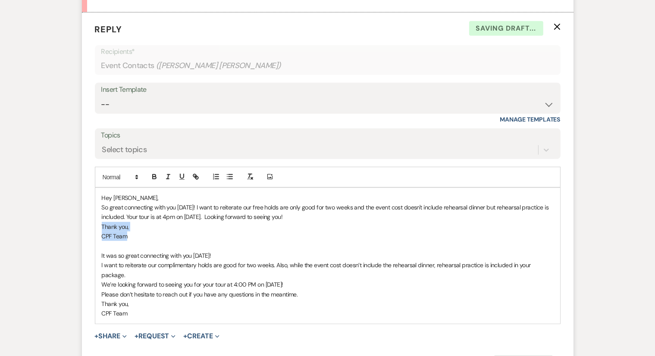
drag, startPoint x: 214, startPoint y: 231, endPoint x: 91, endPoint y: 226, distance: 122.6
click at [91, 226] on form "Reply X Saving draft... Recipients* Event Contacts ( Kennedy Hettlinger ) Inser…" at bounding box center [328, 198] width 492 height 371
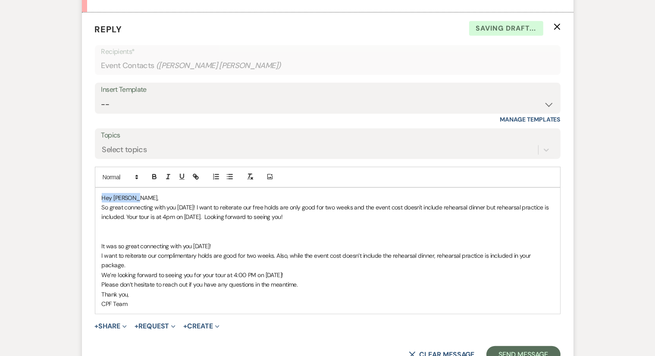
drag, startPoint x: 156, startPoint y: 198, endPoint x: 97, endPoint y: 195, distance: 58.3
click at [97, 195] on div "Hey Kennedy, So great connecting with you today! I want to reiterate our free h…" at bounding box center [327, 251] width 465 height 126
copy p "Hey Kennedy,"
click at [111, 237] on p at bounding box center [328, 236] width 452 height 9
click at [152, 195] on p at bounding box center [328, 197] width 452 height 9
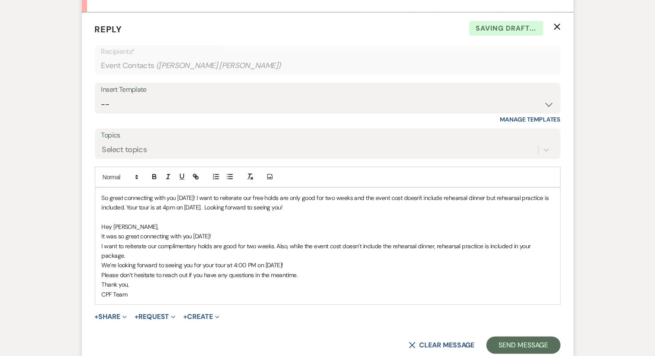
click at [318, 213] on p at bounding box center [328, 216] width 452 height 9
click at [236, 228] on p "Hey Kennedy," at bounding box center [328, 226] width 452 height 9
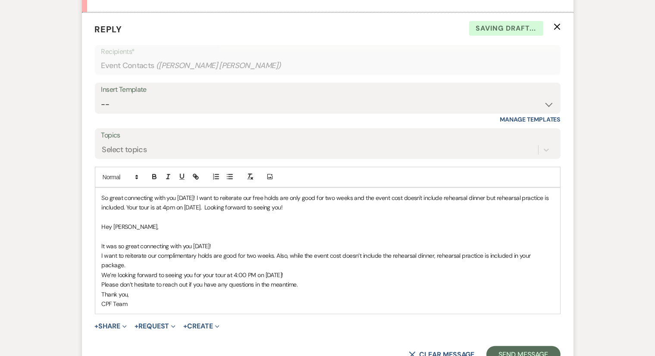
click at [233, 243] on p "It was so great connecting with you today!" at bounding box center [328, 246] width 452 height 9
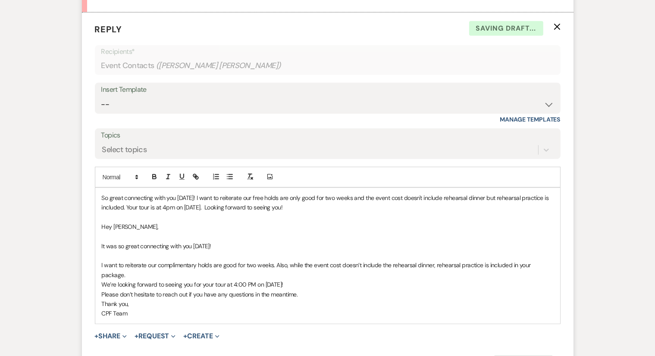
click at [319, 280] on p "We’re looking forward to seeing you for your tour at 4:00 PM on September 26th!" at bounding box center [328, 284] width 452 height 9
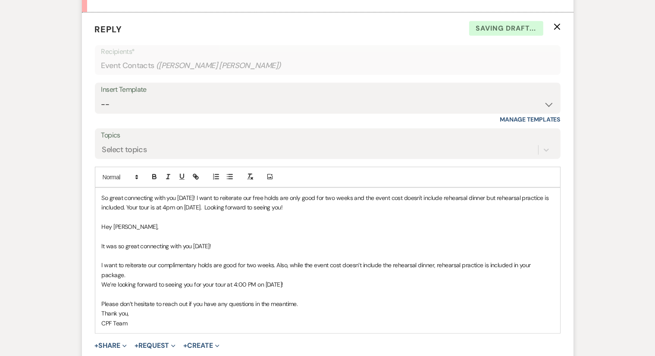
click at [323, 299] on p "Please don’t hesitate to reach out if you have any questions in the meantime." at bounding box center [328, 303] width 452 height 9
click at [331, 220] on p at bounding box center [328, 216] width 452 height 9
click at [98, 227] on div "So great connecting with you today! I want to reiterate our free holds are only…" at bounding box center [327, 265] width 465 height 155
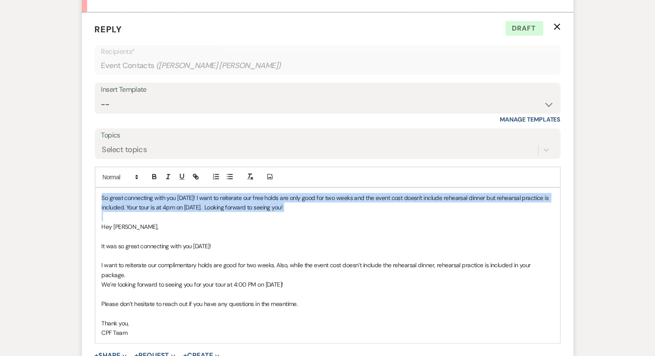
drag, startPoint x: 101, startPoint y: 223, endPoint x: 96, endPoint y: 196, distance: 27.2
click at [96, 196] on div "So great connecting with you today! I want to reiterate our free holds are only…" at bounding box center [327, 265] width 465 height 155
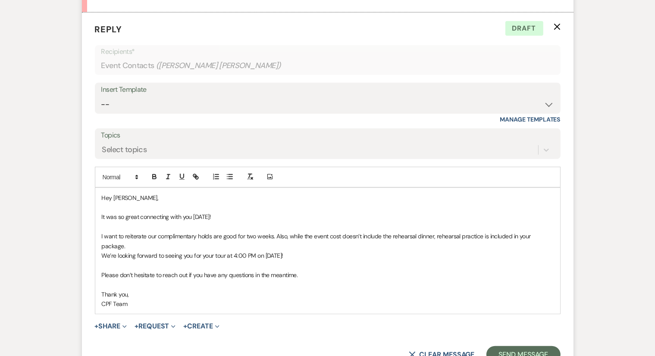
click at [104, 235] on p "I want to reiterate our complimentary holds are good for two weeks. Also, while…" at bounding box center [328, 241] width 452 height 19
click at [129, 237] on p "I just want to reiterate our complimentary holds are good for two weeks. Also, …" at bounding box center [328, 241] width 452 height 19
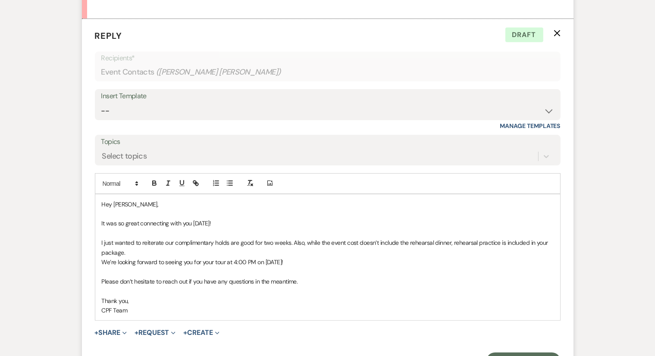
scroll to position [505, 0]
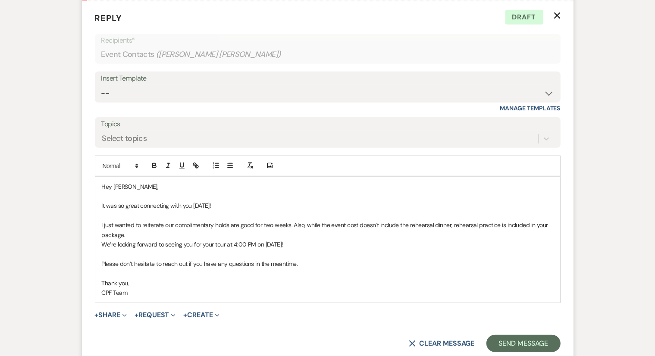
click at [214, 225] on p "I just wanted to reiterate our complimentary holds are good for two weeks. Also…" at bounding box center [328, 229] width 452 height 19
click at [304, 232] on p "I just wanted to reiterate our complimentary holds are good for two weeks. Also…" at bounding box center [328, 229] width 452 height 19
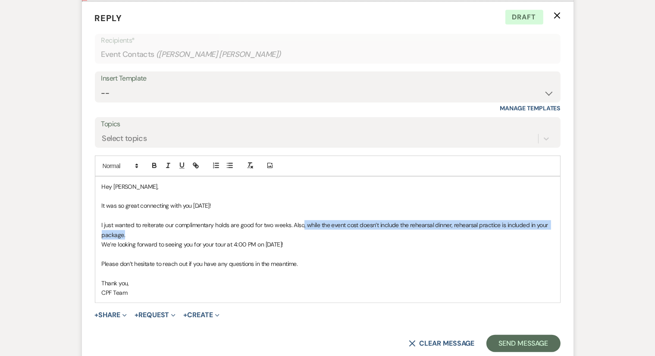
drag, startPoint x: 138, startPoint y: 233, endPoint x: 304, endPoint y: 226, distance: 166.2
click at [304, 226] on p "I just wanted to reiterate our complimentary holds are good for two weeks. Also…" at bounding box center [328, 229] width 452 height 19
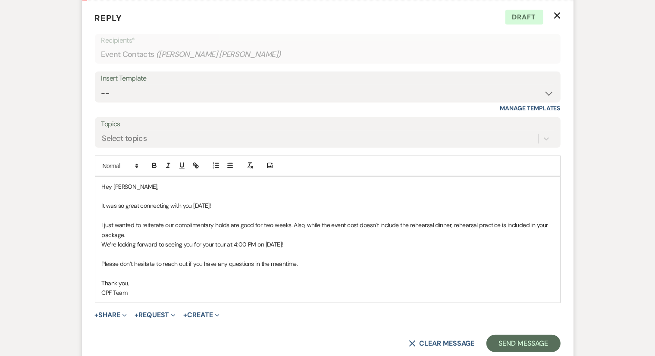
drag, startPoint x: 304, startPoint y: 230, endPoint x: 317, endPoint y: 241, distance: 17.5
drag, startPoint x: 317, startPoint y: 241, endPoint x: 312, endPoint y: 266, distance: 25.5
click at [312, 266] on p "Please don’t hesitate to reach out if you have any questions in the meantime." at bounding box center [328, 263] width 452 height 9
click at [317, 269] on p at bounding box center [328, 273] width 452 height 9
click at [218, 227] on p "I just wanted to reiterate our complimentary holds are good for two weeks. Also…" at bounding box center [328, 229] width 452 height 19
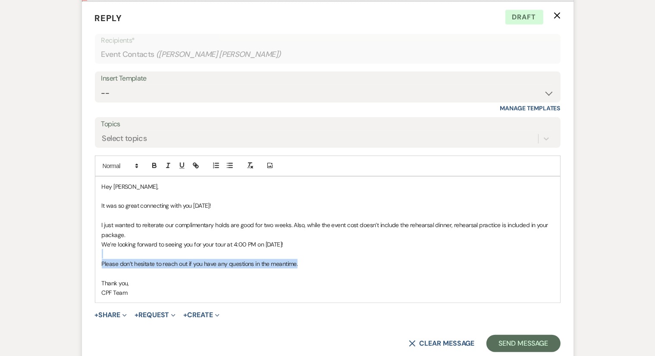
drag, startPoint x: 309, startPoint y: 232, endPoint x: 322, endPoint y: 258, distance: 28.4
click at [322, 258] on div "Hey Kennedy, It was so great connecting with you today! I just wanted to reiter…" at bounding box center [327, 240] width 465 height 126
click at [323, 259] on p "Please don’t hesitate to reach out if you have any questions in the meantime." at bounding box center [328, 263] width 452 height 9
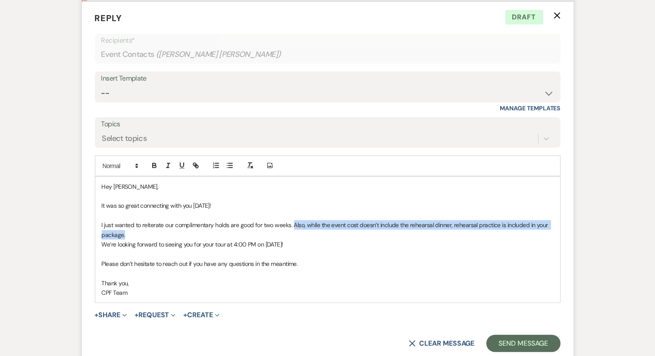
drag, startPoint x: 293, startPoint y: 224, endPoint x: 312, endPoint y: 230, distance: 19.8
click at [312, 230] on p "I just wanted to reiterate our complimentary holds are good for two weeks. Also…" at bounding box center [328, 229] width 452 height 19
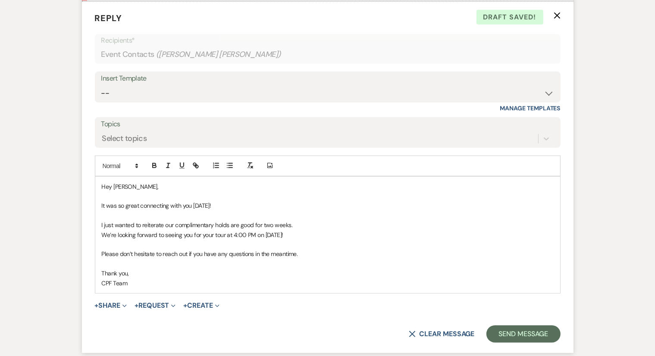
click at [286, 218] on p at bounding box center [328, 215] width 452 height 9
click at [317, 225] on p "I just wanted to reiterate our complimentary holds are good for two weeks." at bounding box center [328, 224] width 452 height 9
click at [321, 234] on p "We’re looking forward to seeing you for your tour at 4:00 PM on September 26th!" at bounding box center [328, 234] width 452 height 9
click at [310, 223] on p "I just wanted to reiterate our complimentary holds are good for two weeks." at bounding box center [328, 224] width 452 height 9
click at [331, 225] on p "I just wanted to reiterate our complimentary holds are good for two weeks. Rehe…" at bounding box center [328, 224] width 452 height 9
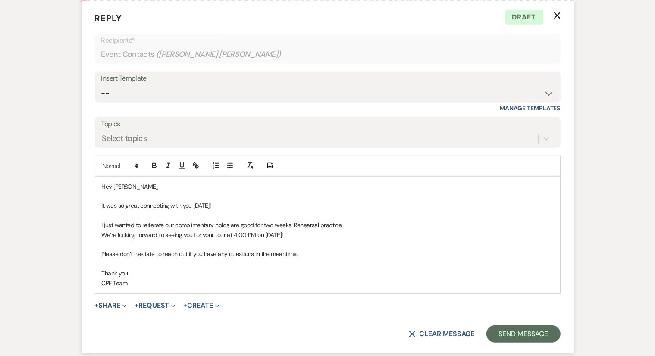
click at [361, 224] on p "I just wanted to reiterate our complimentary holds are good for two weeks. Rehe…" at bounding box center [328, 224] width 452 height 9
click at [342, 226] on p "I just wanted to reiterate our complimentary holds are good for two weeks. Rehe…" at bounding box center [328, 224] width 452 height 9
click at [390, 224] on p "I just wanted to reiterate our complimentary holds are good for two weeks. Rehe…" at bounding box center [328, 224] width 452 height 9
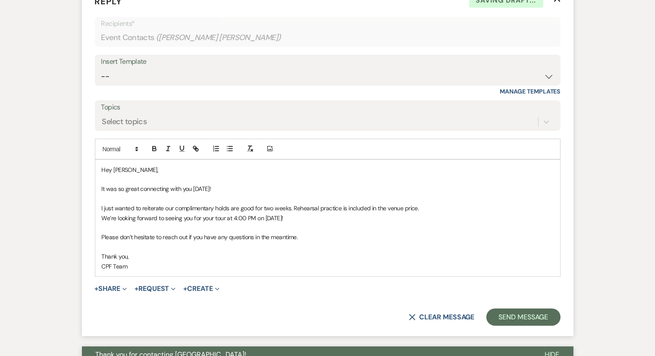
scroll to position [522, 0]
click at [528, 311] on button "Send Message" at bounding box center [524, 316] width 74 height 17
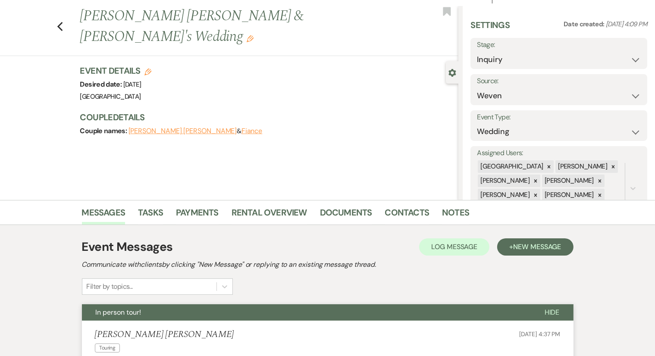
scroll to position [0, 0]
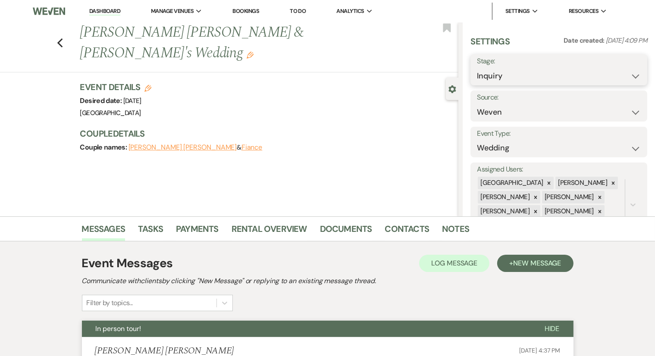
click at [515, 74] on select "Inquiry Follow Up Tour Requested Tour Confirmed Toured Proposal Sent Booked Lost" at bounding box center [559, 76] width 164 height 17
select select "2"
click at [477, 68] on select "Inquiry Follow Up Tour Requested Tour Confirmed Toured Proposal Sent Booked Lost" at bounding box center [559, 76] width 164 height 17
click at [619, 69] on button "Save" at bounding box center [629, 69] width 37 height 17
click at [67, 33] on div "Previous Kennedy Hettlinger & Fiance's Wedding Edit Bookmark" at bounding box center [227, 47] width 463 height 50
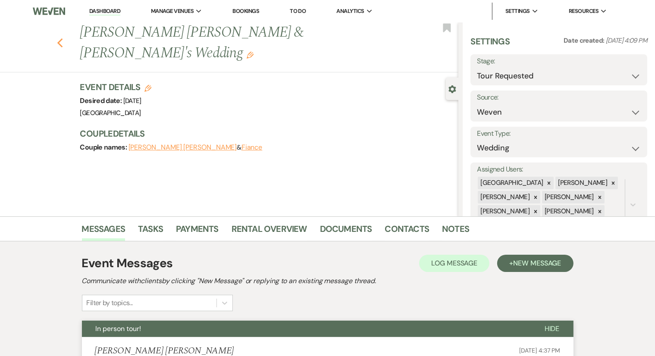
click at [63, 38] on icon "Previous" at bounding box center [60, 43] width 6 height 10
select select "2"
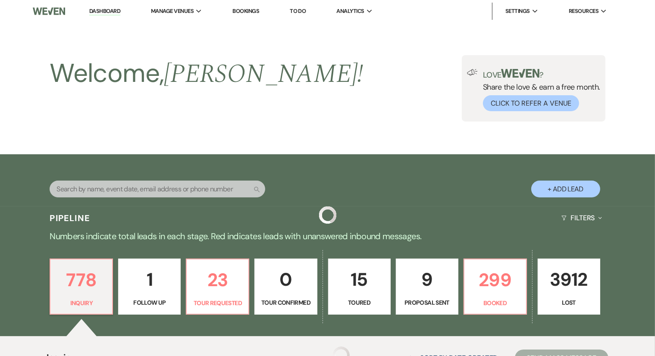
scroll to position [271, 0]
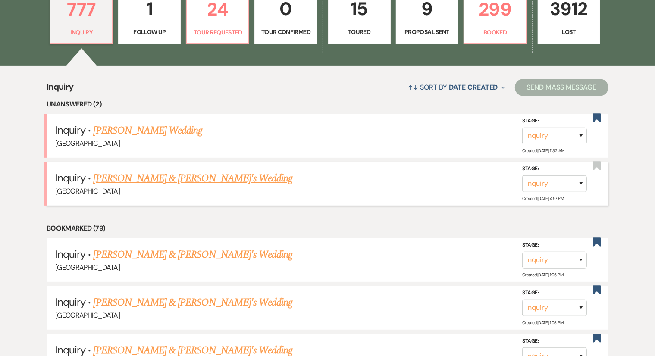
click at [169, 179] on link "[PERSON_NAME] & [PERSON_NAME]'s Wedding" at bounding box center [193, 179] width 199 height 16
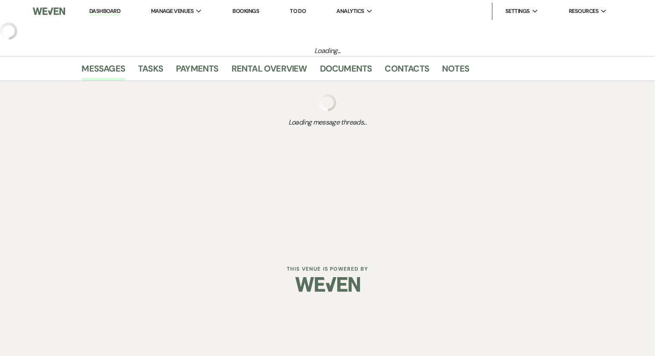
select select "3"
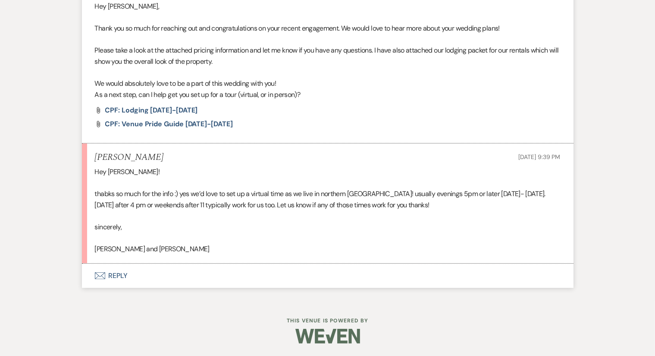
scroll to position [366, 0]
click at [121, 270] on button "Envelope Reply" at bounding box center [328, 277] width 492 height 24
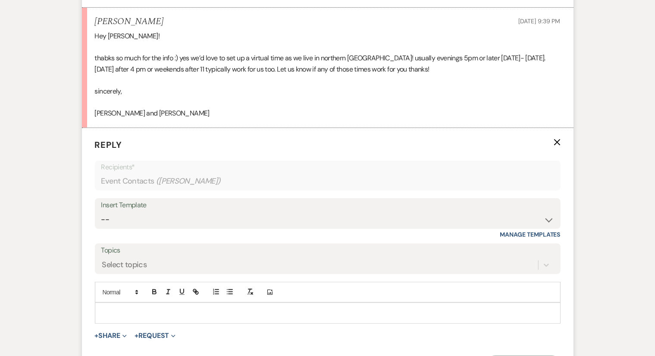
scroll to position [504, 0]
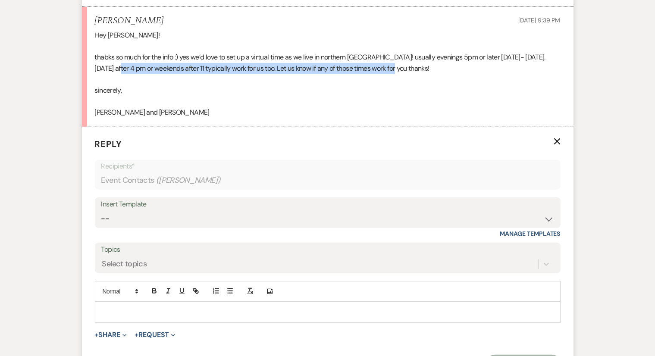
drag, startPoint x: 387, startPoint y: 70, endPoint x: 104, endPoint y: 71, distance: 283.4
click at [104, 71] on p "thabks so much for the info :) yes we’d love to set up a virtual time as we liv…" at bounding box center [328, 63] width 466 height 22
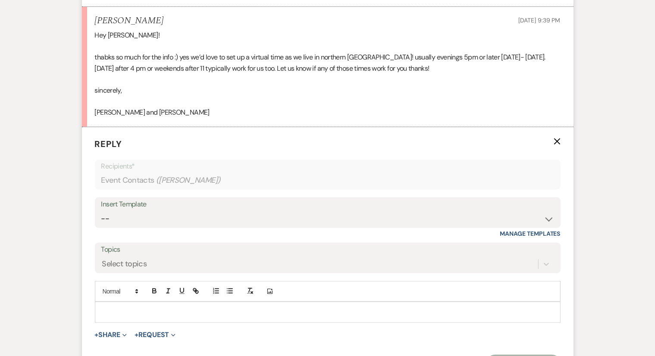
click at [414, 75] on p at bounding box center [328, 79] width 466 height 11
click at [364, 58] on p "thabks so much for the info :) yes we’d love to set up a virtual time as we liv…" at bounding box center [328, 63] width 466 height 22
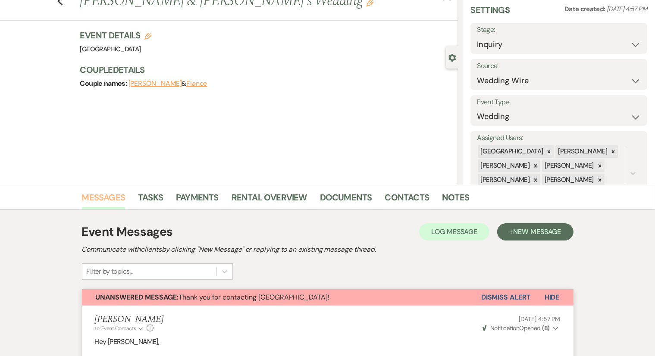
scroll to position [0, 0]
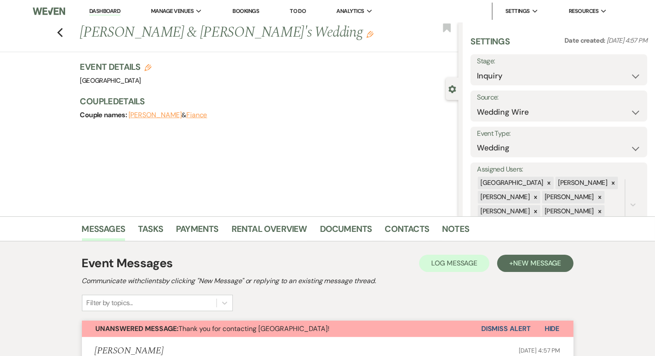
click at [60, 35] on div "Previous Olivia Neuman & Fiance's Wedding Edit Bookmark" at bounding box center [227, 37] width 463 height 30
click at [63, 31] on icon "Previous" at bounding box center [60, 33] width 6 height 10
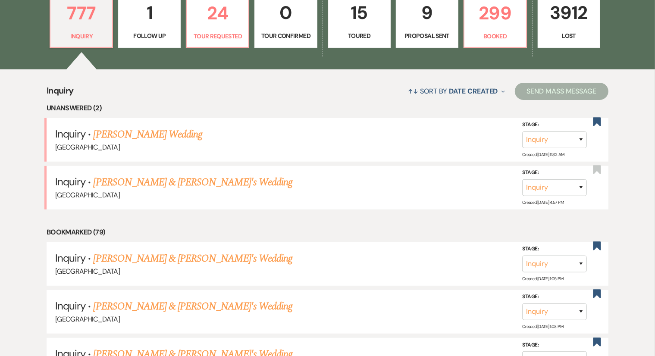
scroll to position [267, 0]
click at [474, 94] on span "Date Created" at bounding box center [473, 91] width 49 height 9
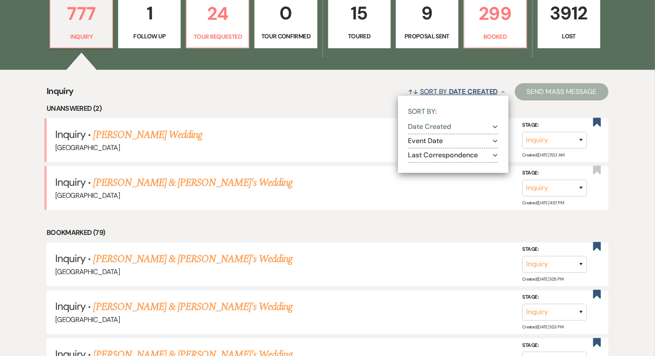
click at [474, 94] on span "Date Created" at bounding box center [473, 91] width 49 height 9
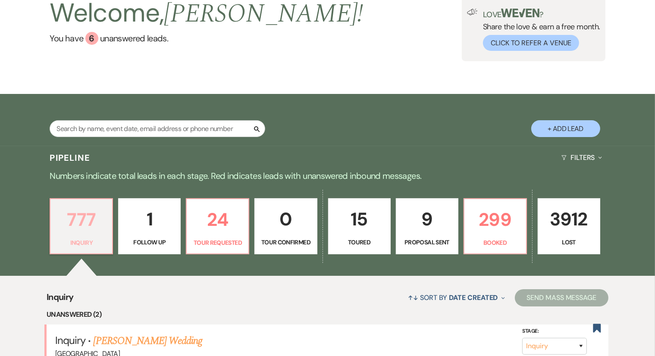
scroll to position [0, 0]
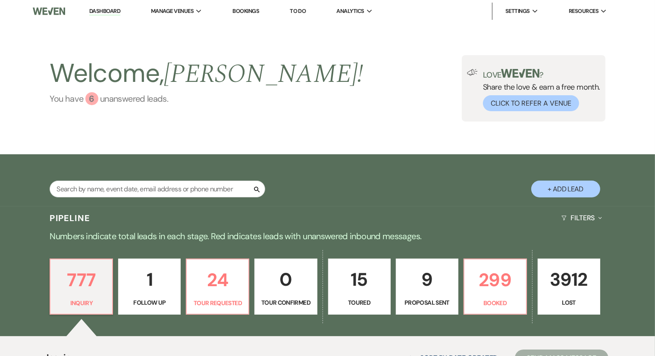
click at [87, 102] on div "6" at bounding box center [91, 98] width 13 height 13
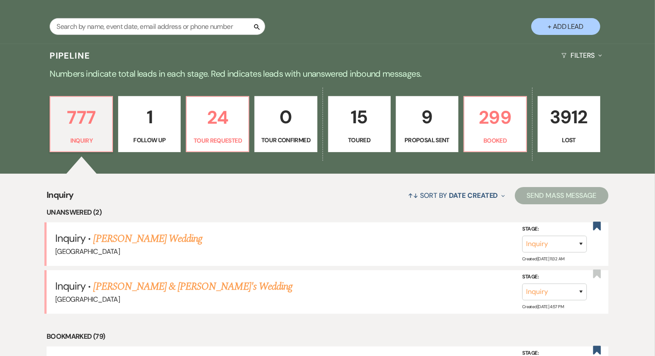
scroll to position [180, 0]
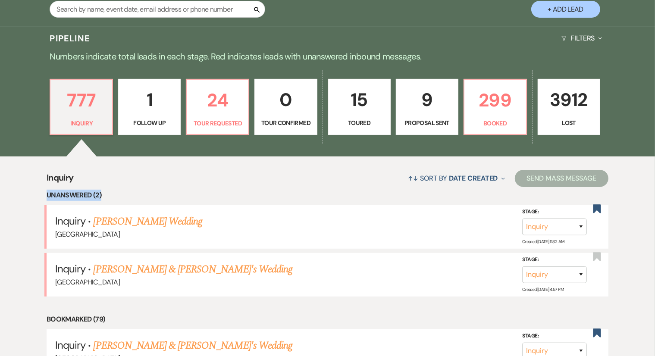
drag, startPoint x: 101, startPoint y: 195, endPoint x: 43, endPoint y: 195, distance: 57.8
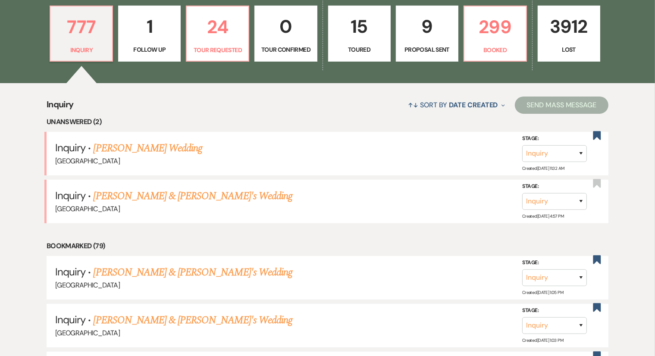
scroll to position [254, 0]
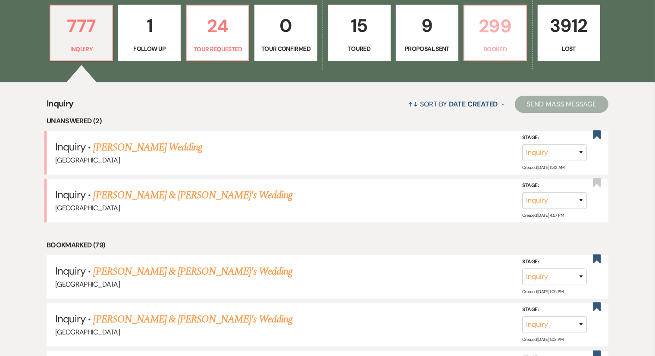
click at [489, 38] on p "299" at bounding box center [495, 26] width 51 height 29
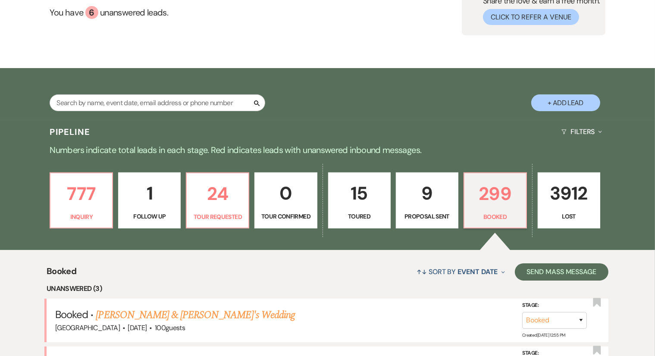
scroll to position [254, 0]
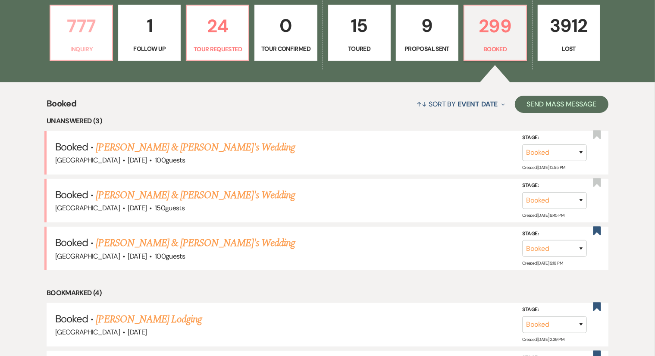
click at [81, 26] on p "777" at bounding box center [81, 26] width 51 height 29
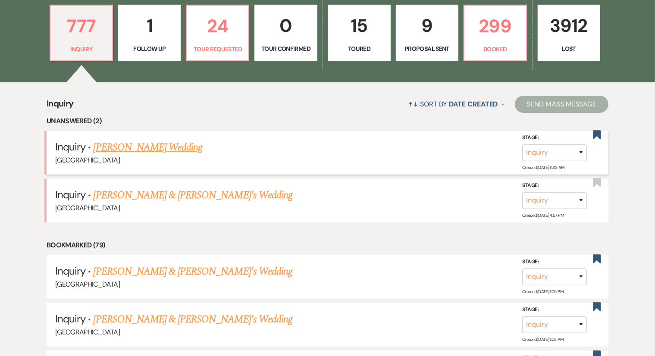
click at [138, 142] on link "[PERSON_NAME] Wedding" at bounding box center [148, 148] width 109 height 16
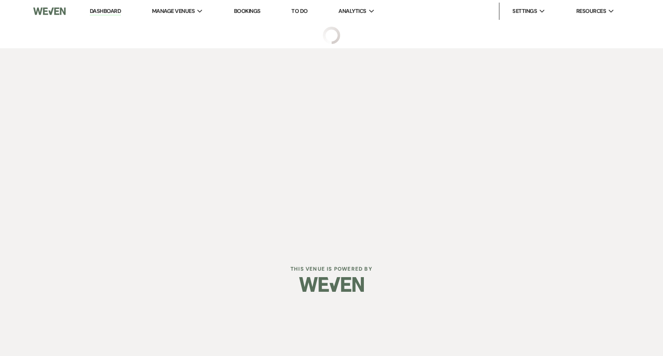
select select "6"
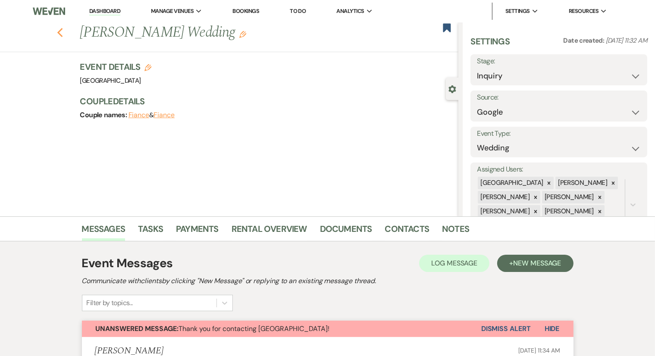
click at [60, 36] on icon "Previous" at bounding box center [60, 33] width 6 height 10
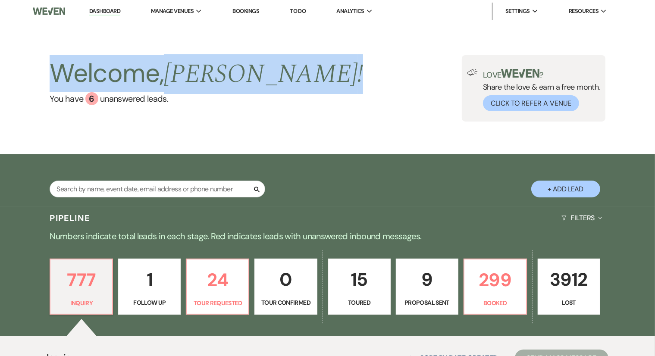
drag, startPoint x: 257, startPoint y: 81, endPoint x: 50, endPoint y: 56, distance: 208.6
click at [50, 56] on div "Welcome, Brooke ! You have 6 unanswered lead s . Love ? Share the love & earn a…" at bounding box center [327, 88] width 621 height 66
click at [44, 42] on div "Welcome, Brooke ! You have 6 unanswered lead s . Love ? Share the love & earn a…" at bounding box center [327, 88] width 655 height 132
drag, startPoint x: 48, startPoint y: 69, endPoint x: 246, endPoint y: 79, distance: 198.2
click at [246, 79] on div "Welcome, Brooke ! You have 6 unanswered lead s . Love ? Share the love & earn a…" at bounding box center [327, 88] width 621 height 66
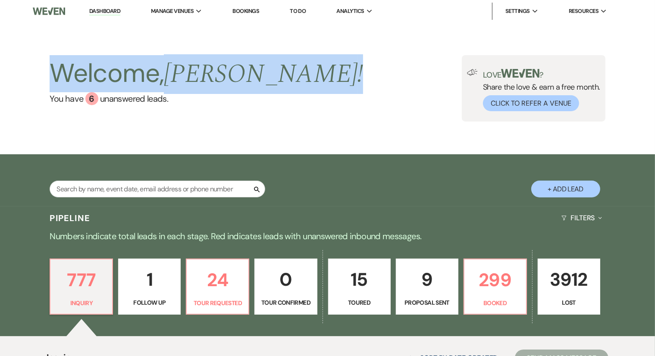
click at [248, 38] on div "Welcome, Brooke ! You have 6 unanswered lead s . Love ? Share the love & earn a…" at bounding box center [327, 88] width 655 height 132
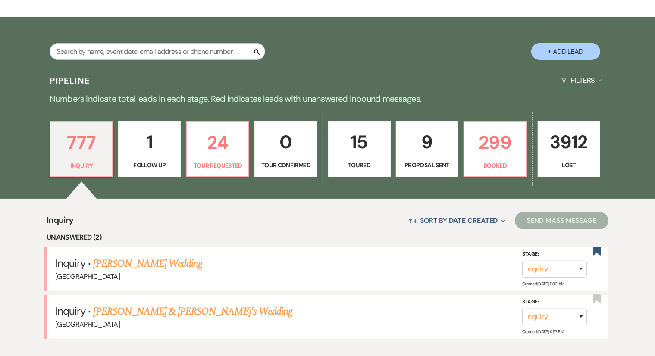
scroll to position [158, 0]
